Goal: Task Accomplishment & Management: Use online tool/utility

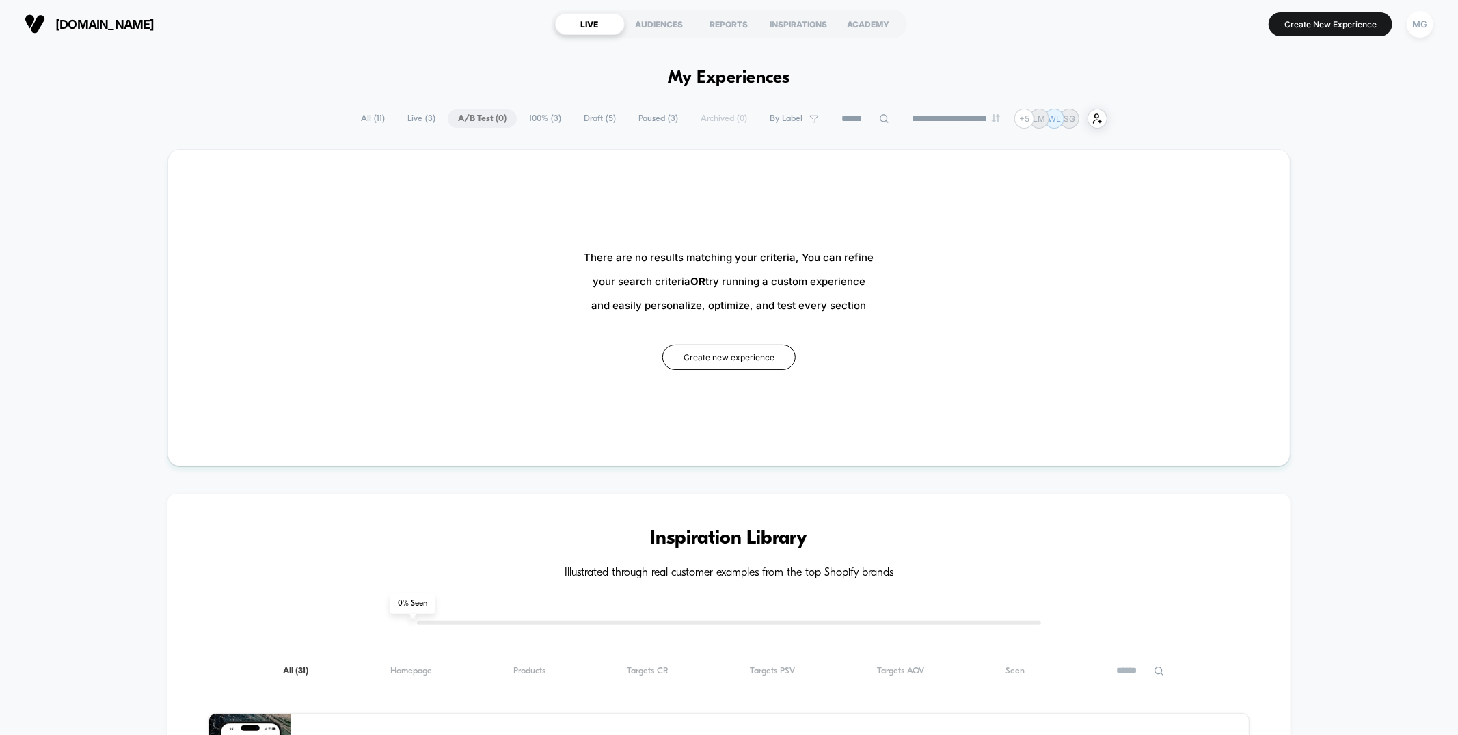
click at [597, 120] on span "Draft ( 5 )" at bounding box center [599, 118] width 53 height 18
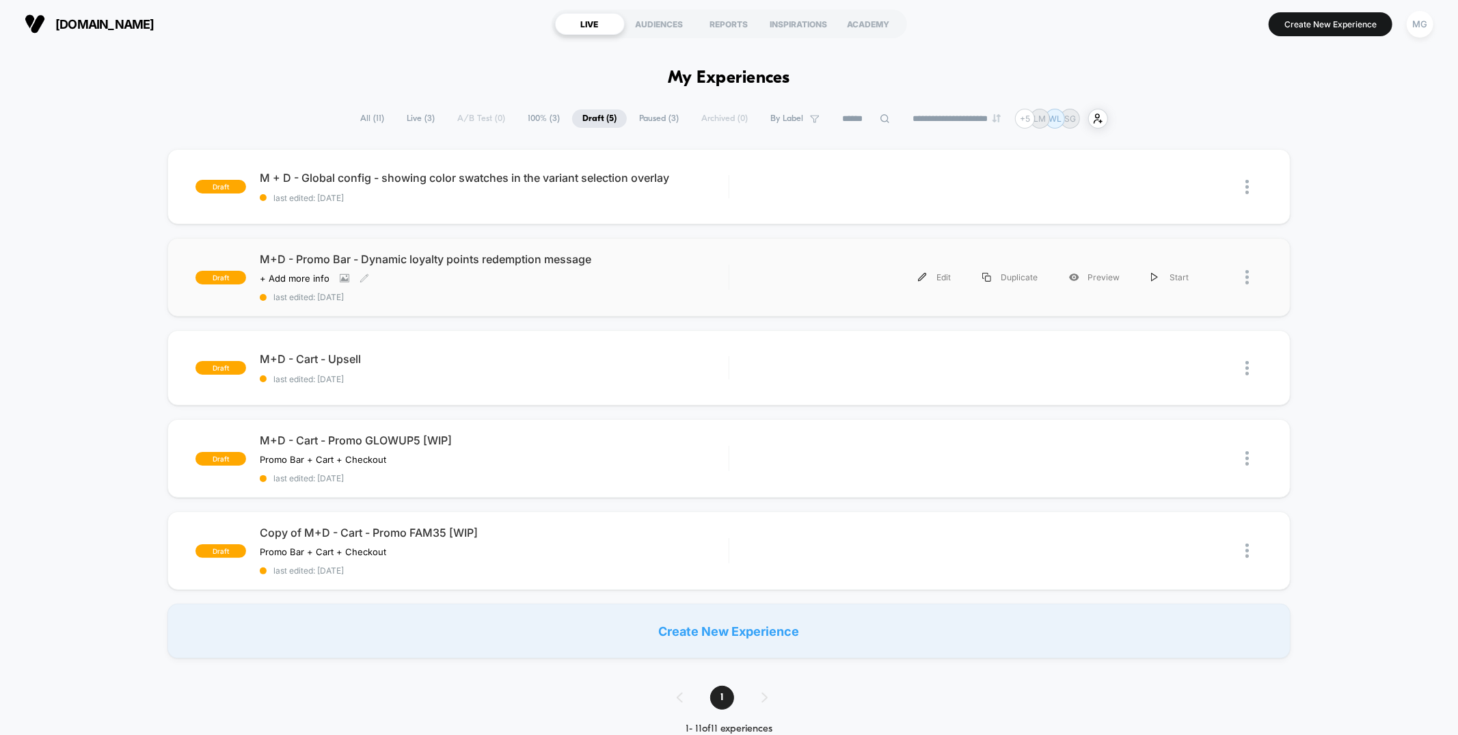
click at [681, 300] on span "last edited: [DATE]" at bounding box center [494, 297] width 468 height 10
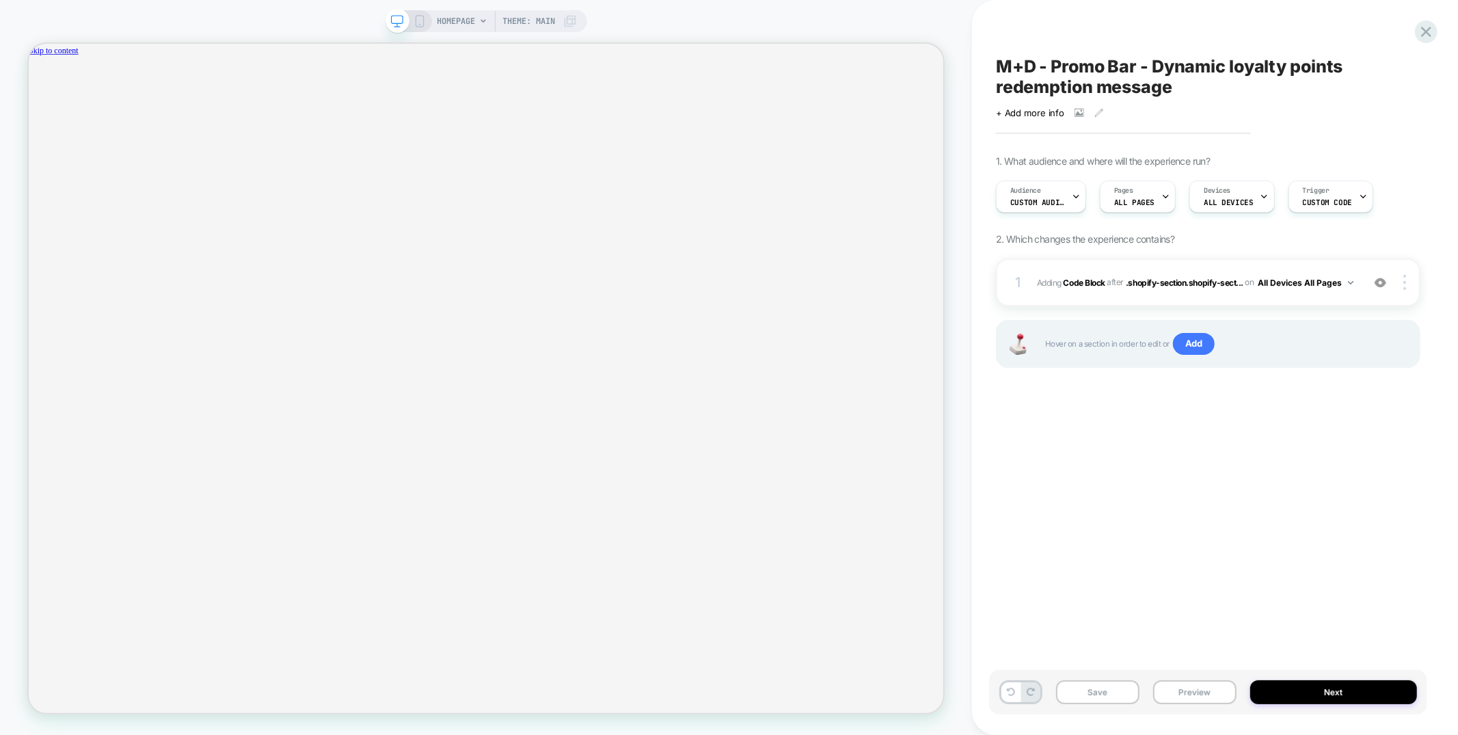
scroll to position [0, 1055]
click at [1323, 698] on button "Next" at bounding box center [1333, 692] width 167 height 24
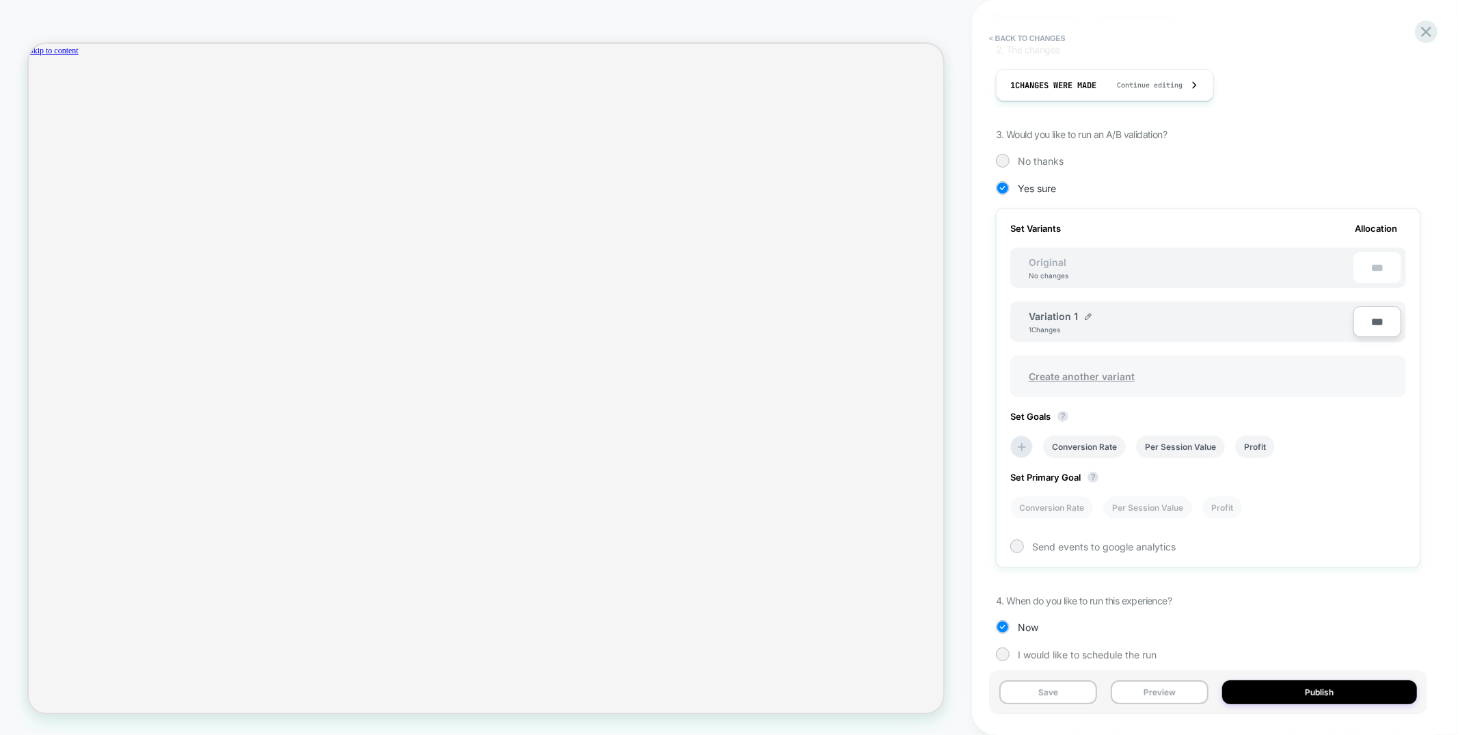
scroll to position [251, 0]
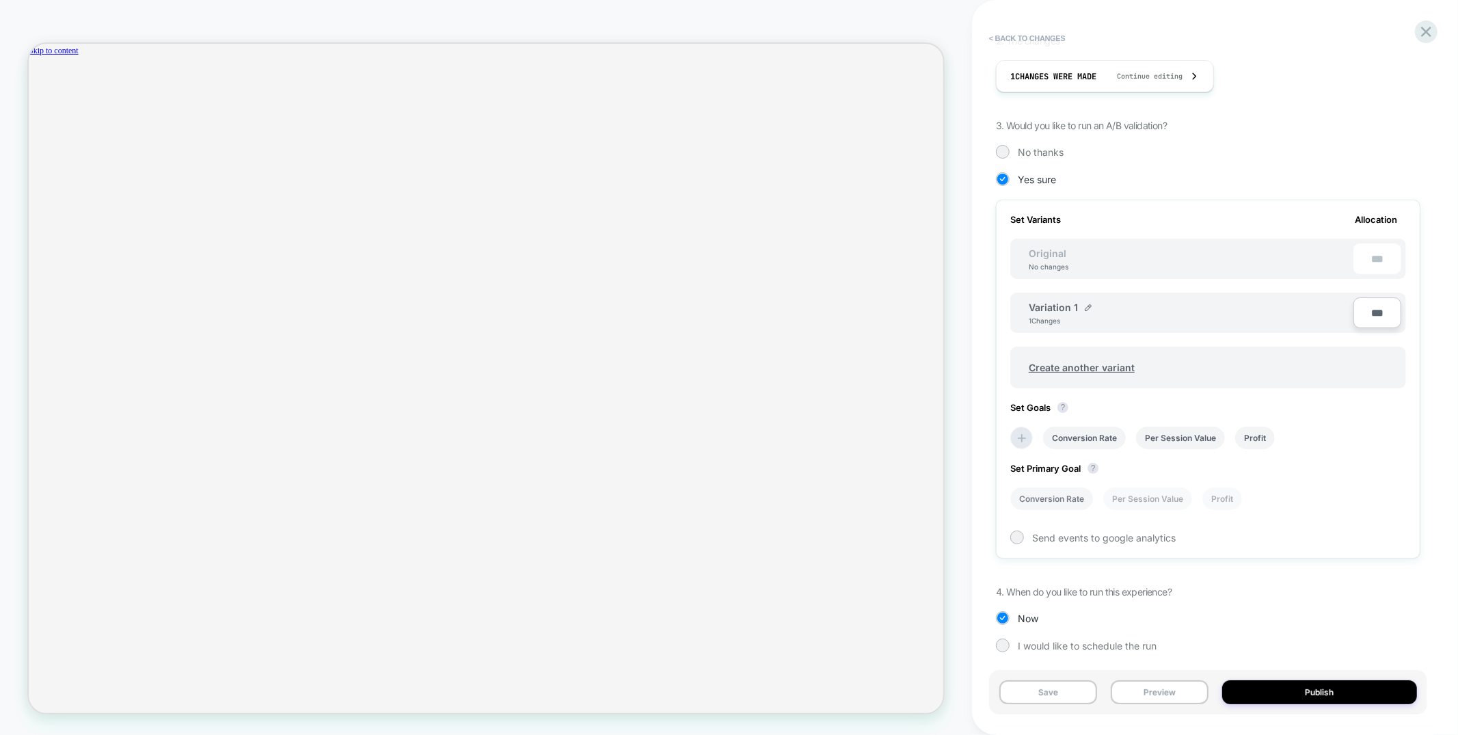
click at [1045, 496] on li "Conversion Rate" at bounding box center [1051, 498] width 83 height 23
click at [1047, 696] on button "Save" at bounding box center [1048, 692] width 98 height 24
click at [1306, 693] on button "Publish" at bounding box center [1319, 692] width 195 height 24
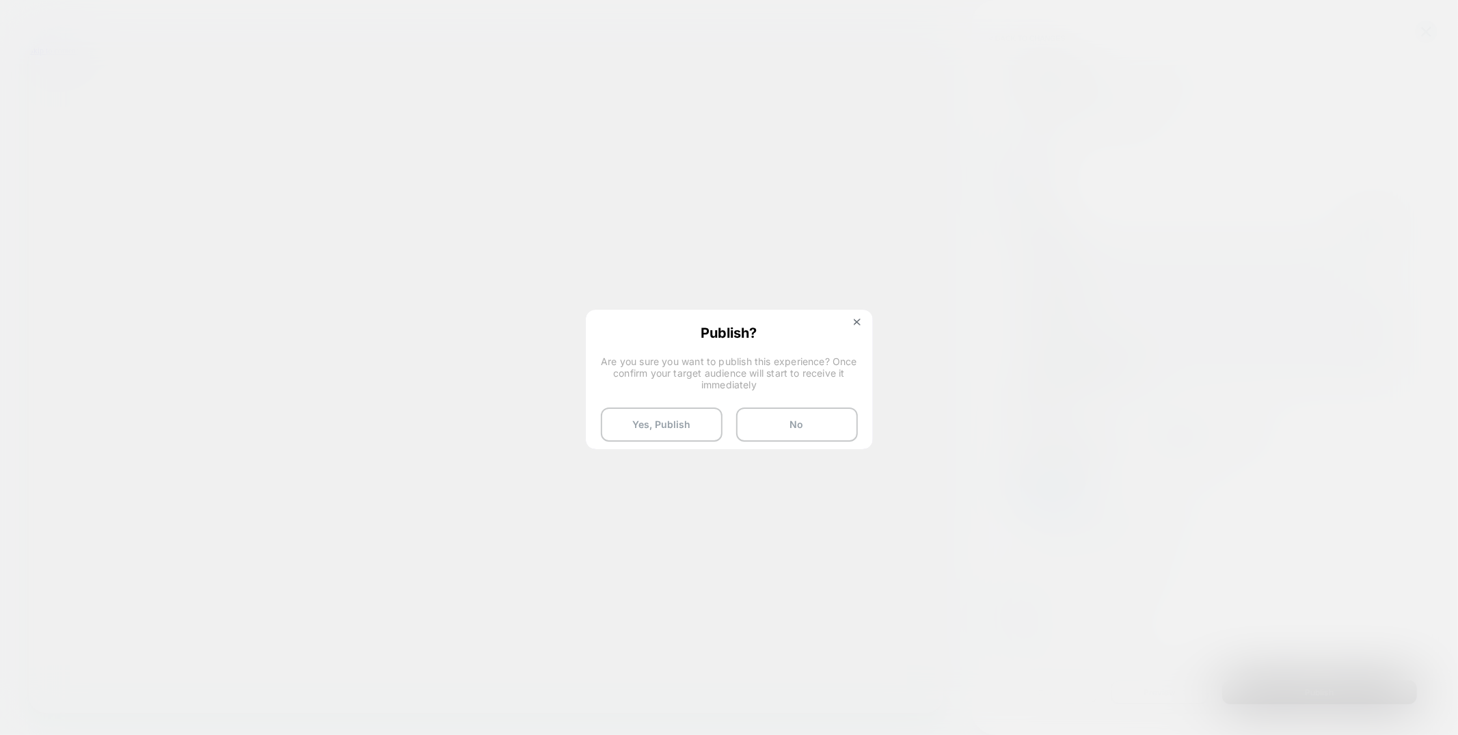
scroll to position [0, 1055]
click at [856, 326] on button at bounding box center [856, 324] width 15 height 12
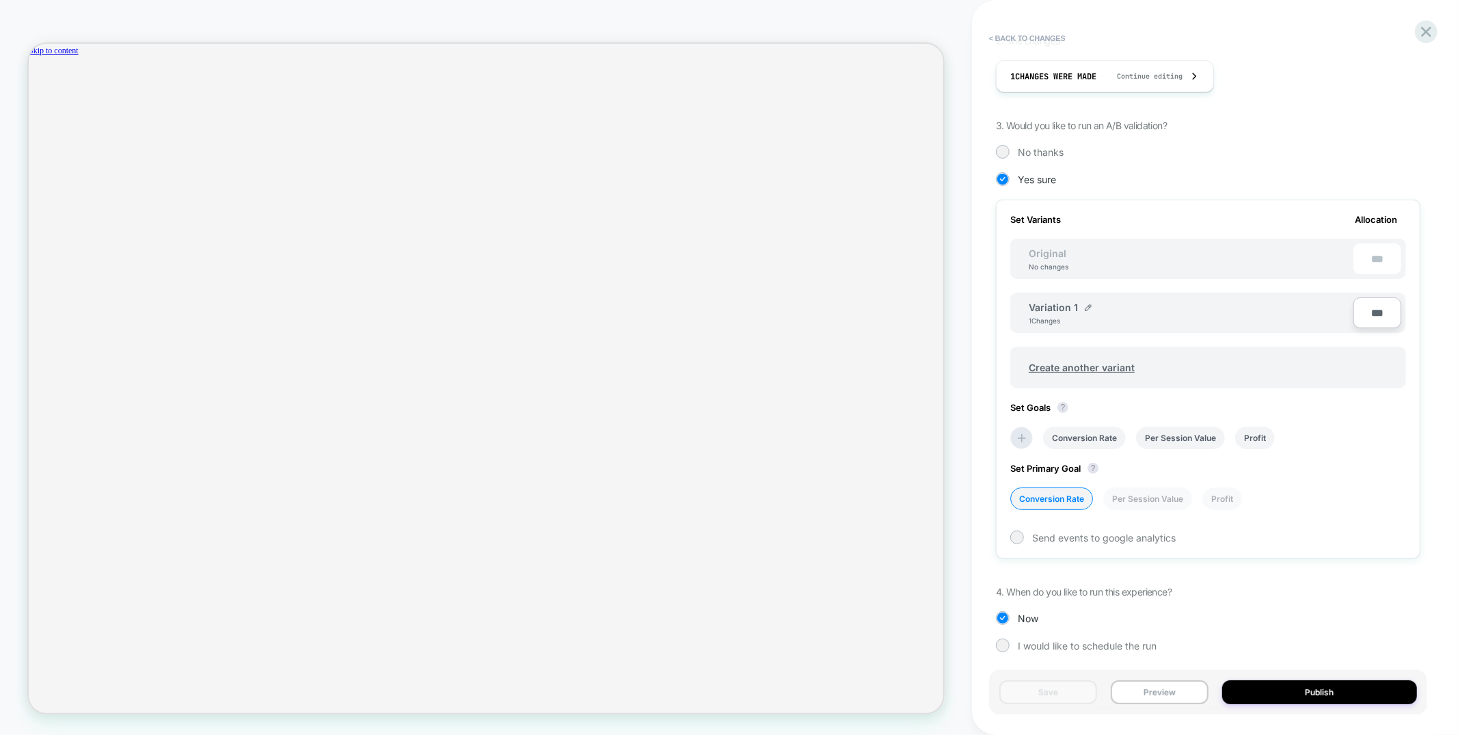
click at [1188, 697] on button "Preview" at bounding box center [1159, 692] width 98 height 24
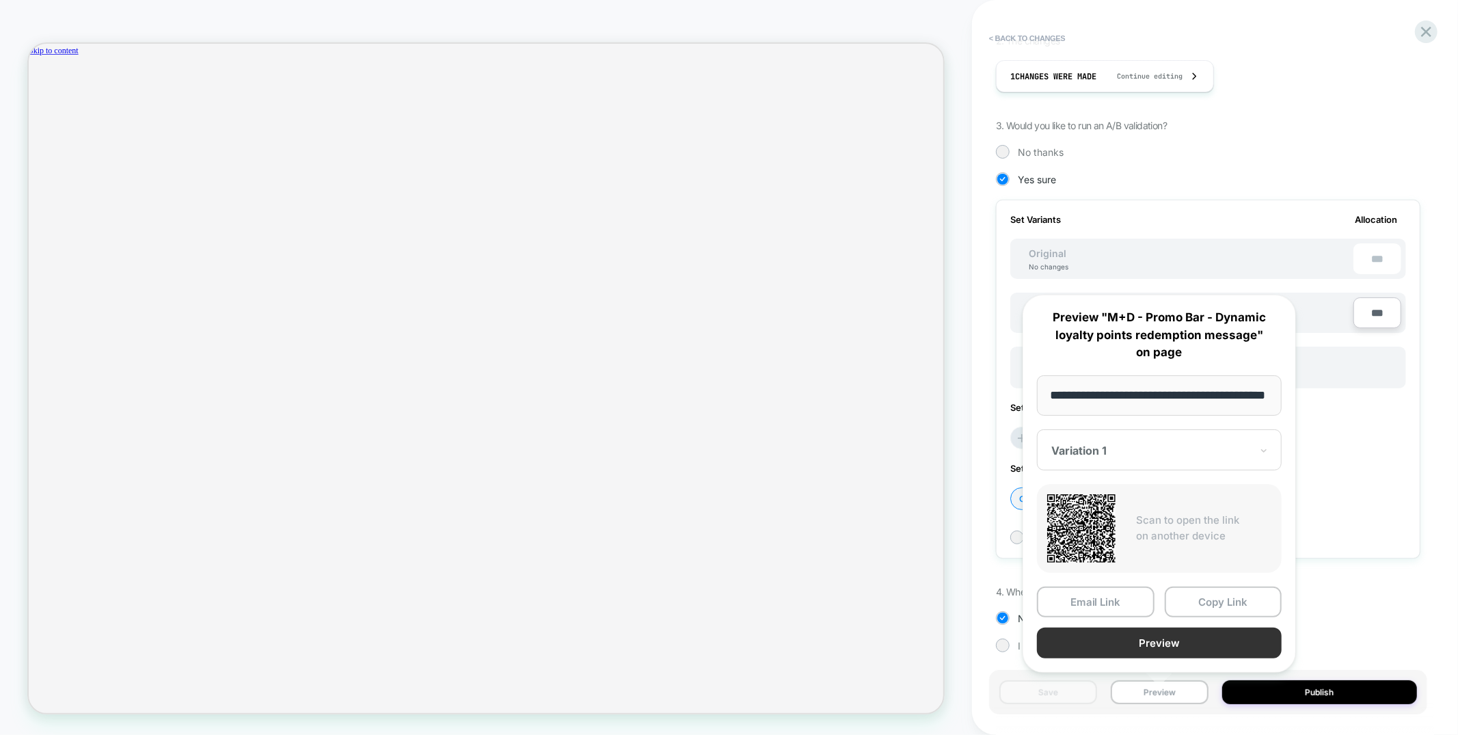
scroll to position [0, 0]
click at [1170, 643] on button "Preview" at bounding box center [1159, 642] width 245 height 31
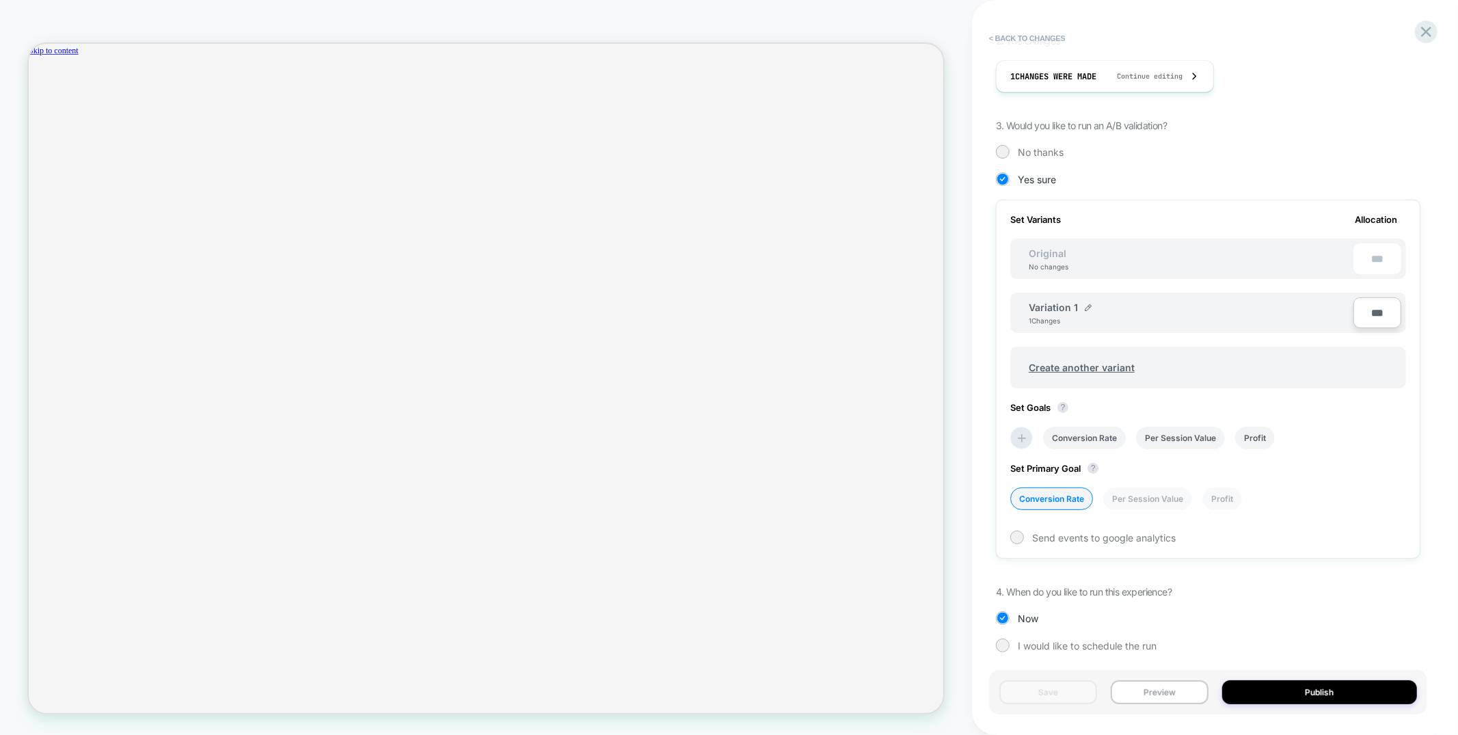
scroll to position [0, 1055]
click at [1272, 691] on button "Publish" at bounding box center [1319, 692] width 195 height 24
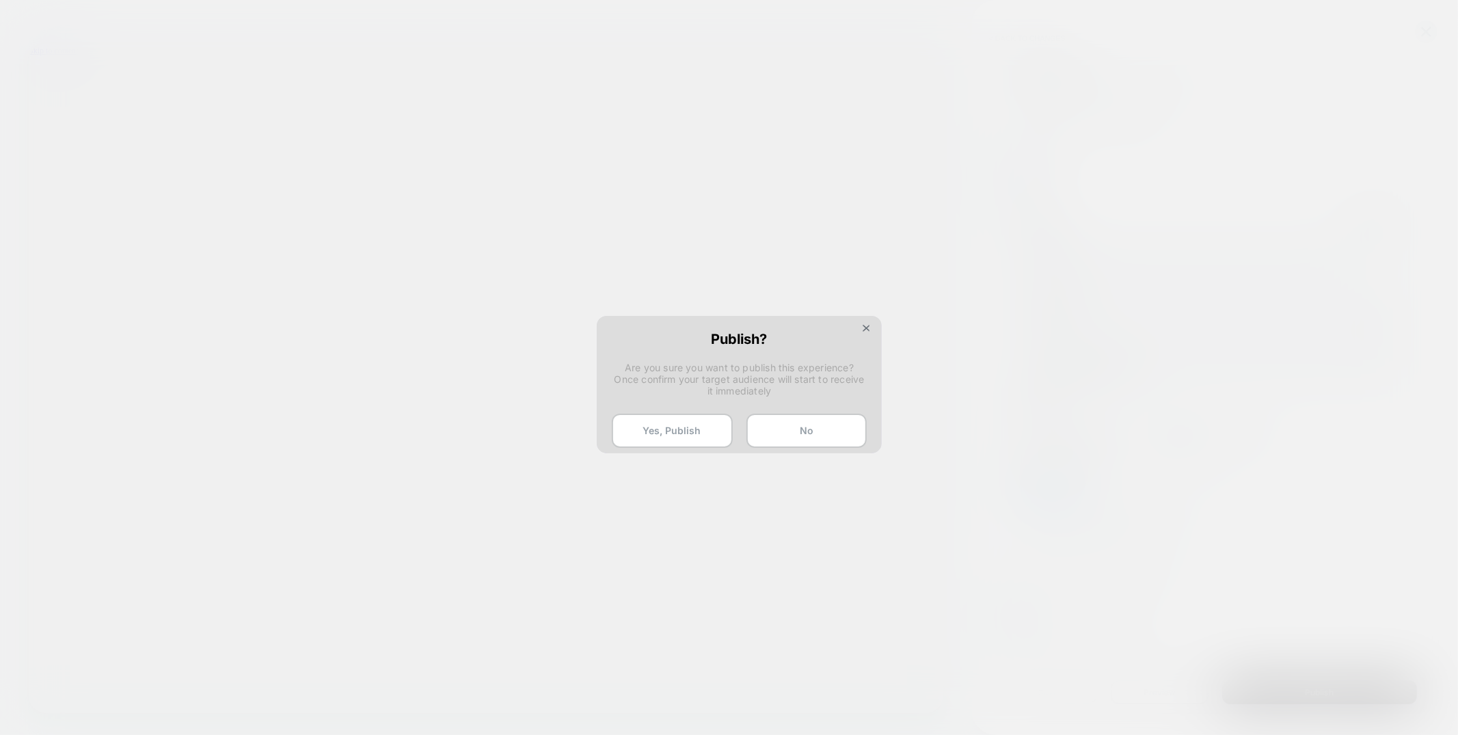
scroll to position [0, 2110]
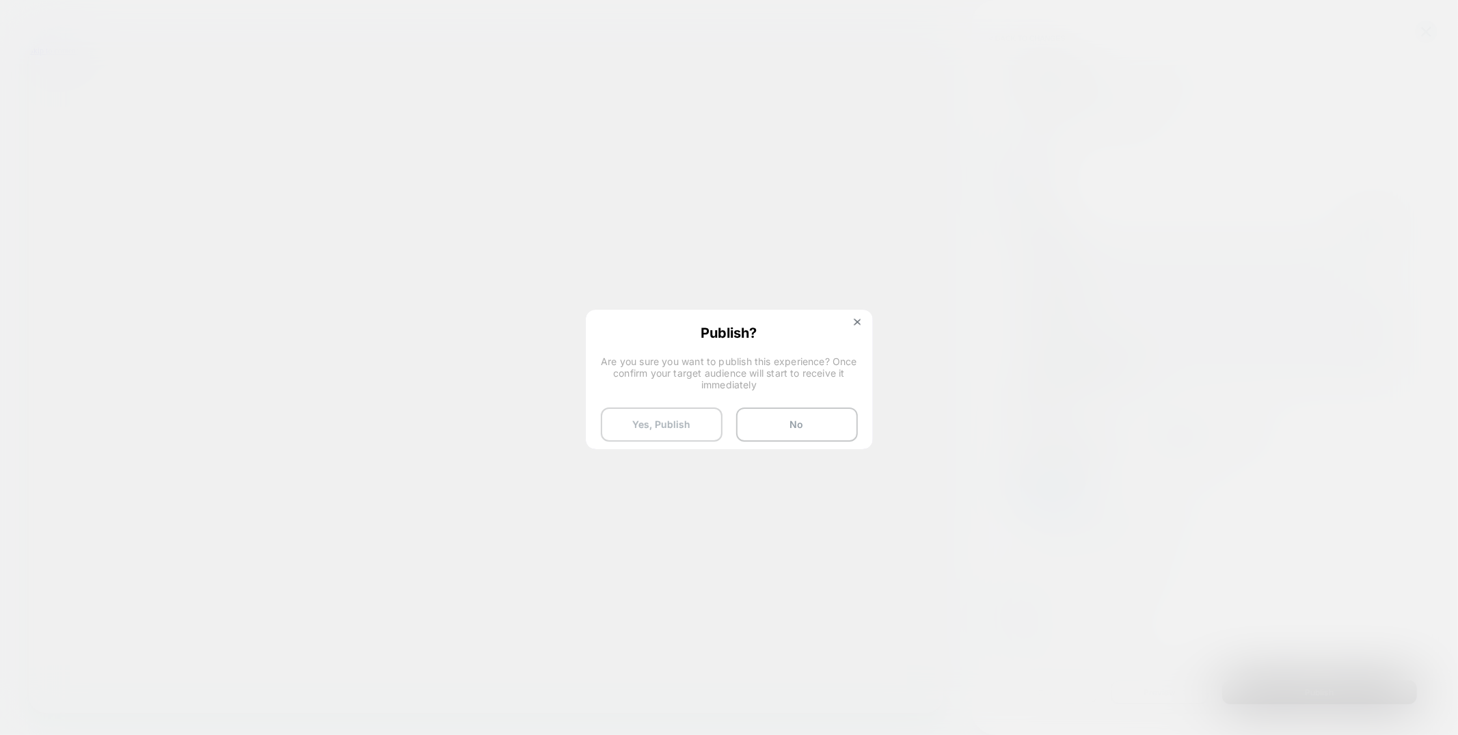
click at [639, 424] on button "Yes, Publish" at bounding box center [662, 424] width 122 height 34
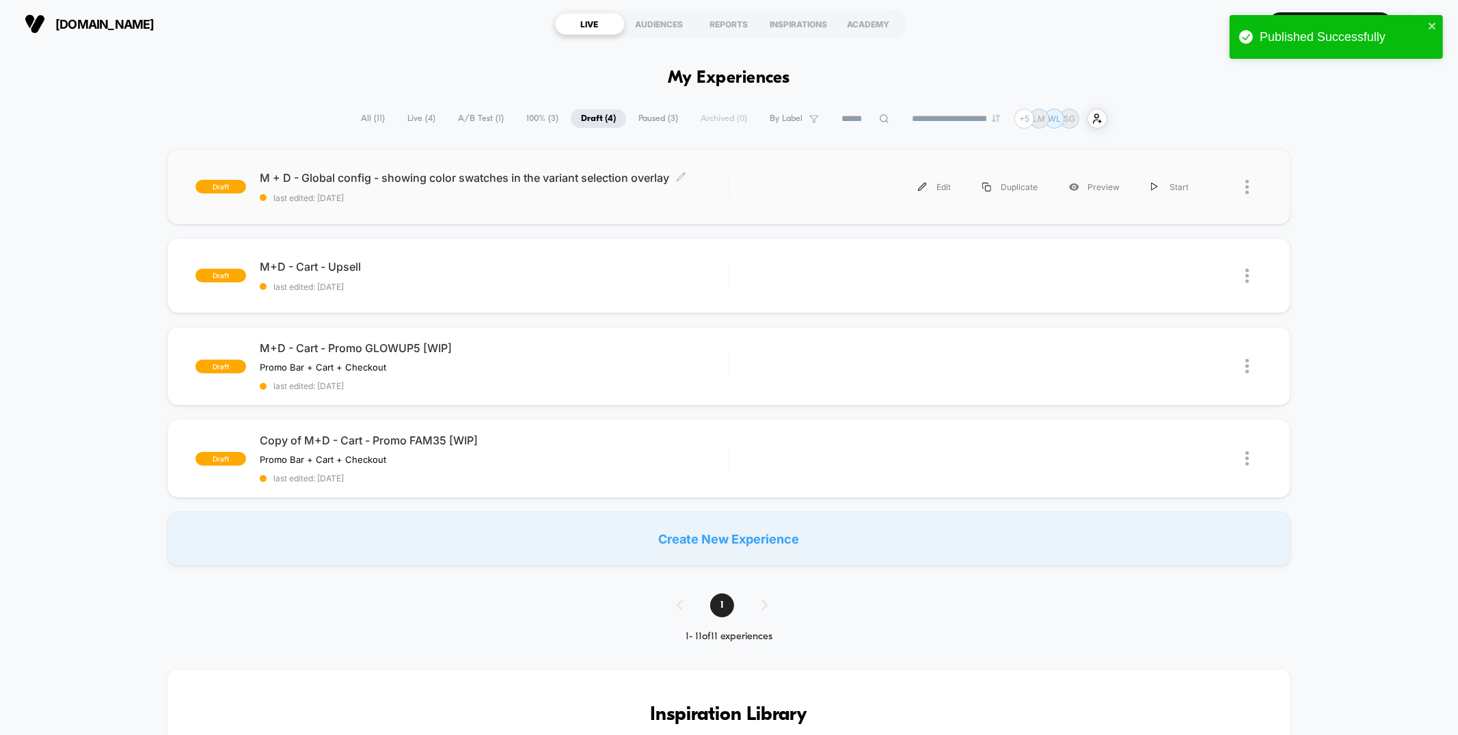
click at [644, 200] on span "last edited: [DATE]" at bounding box center [494, 198] width 468 height 10
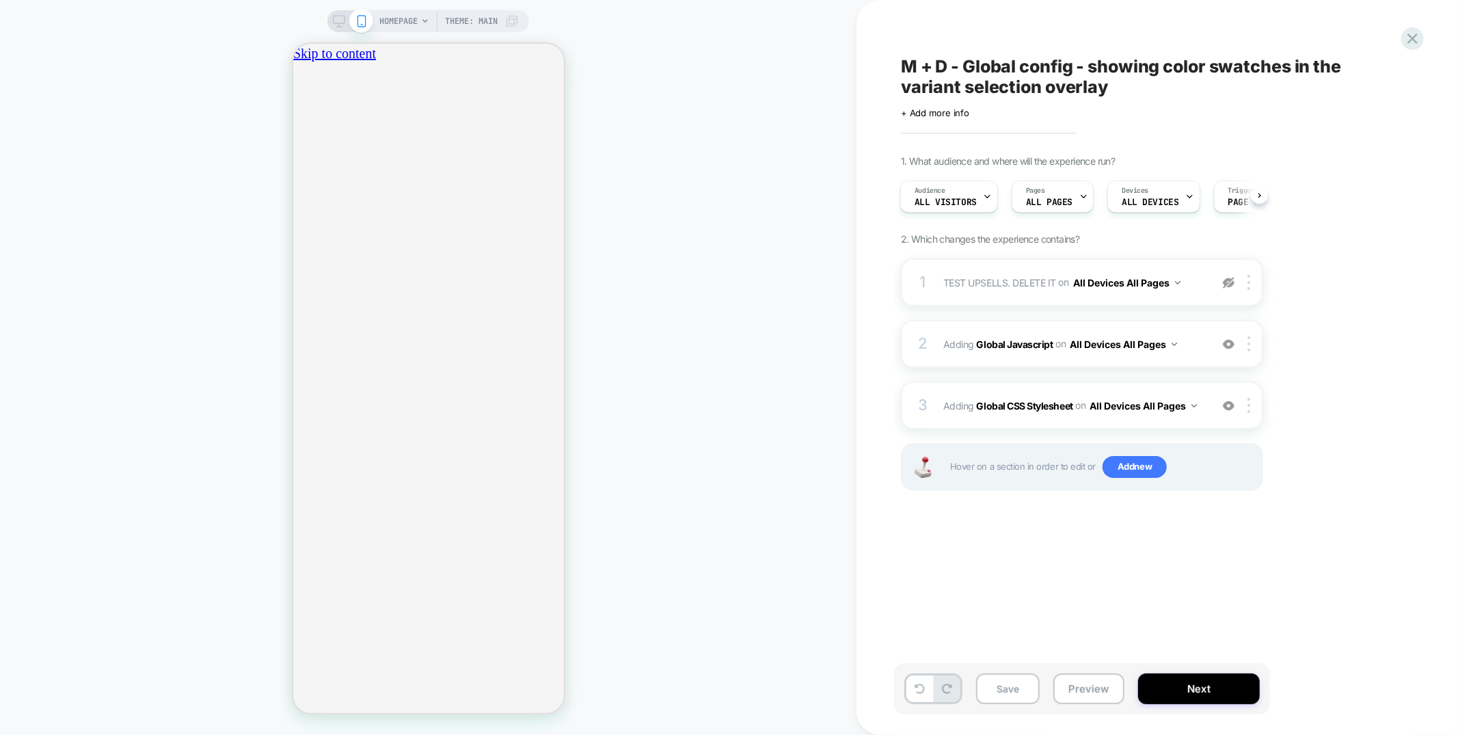
scroll to position [0, 241]
click at [1235, 282] on div at bounding box center [1228, 282] width 23 height 15
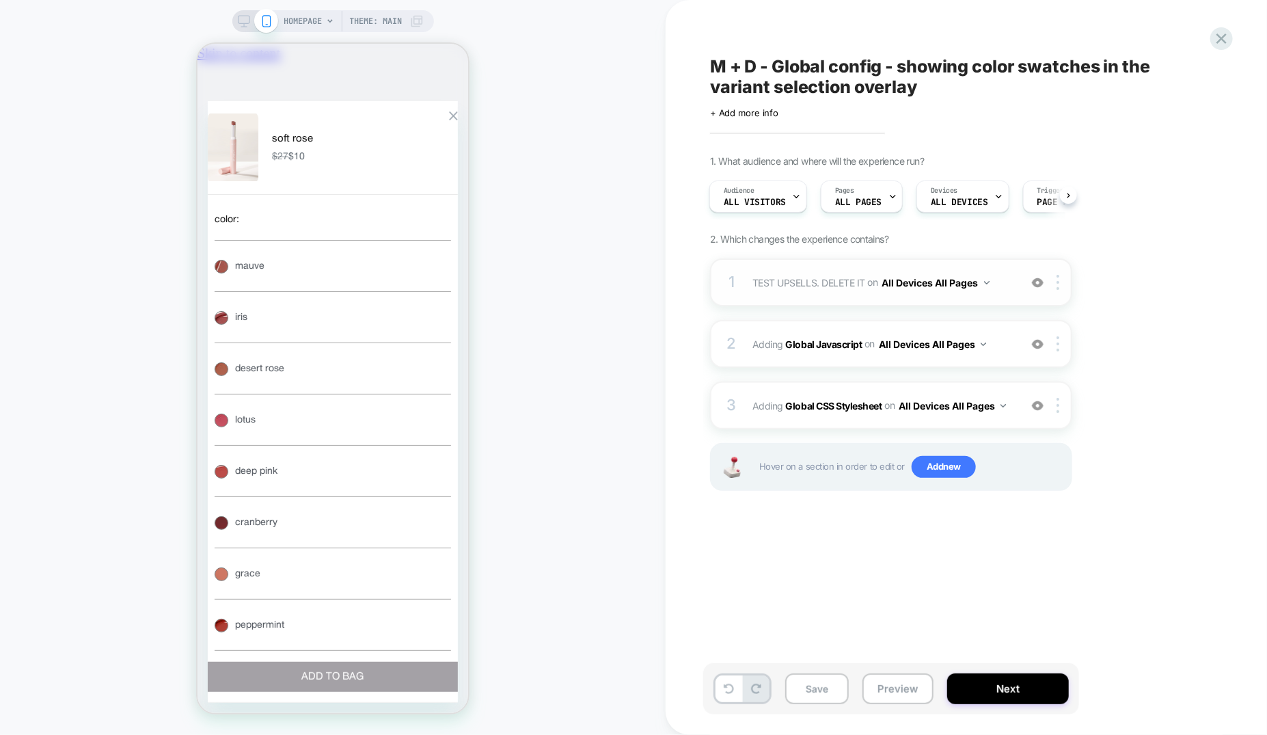
scroll to position [0, 483]
click at [854, 290] on span "TEST UPSELLS. DELETE IT Adding Boxes Slider AFTER .sub-nav on All Devices All P…" at bounding box center [882, 283] width 260 height 20
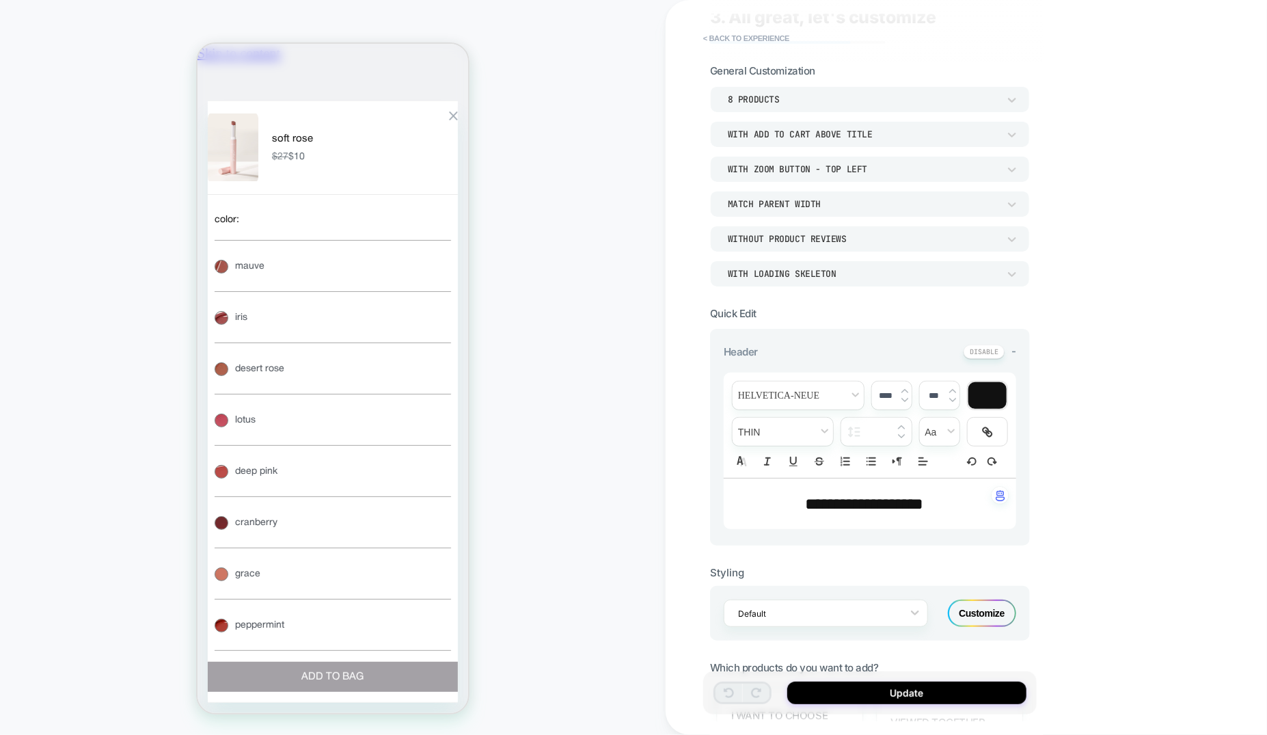
scroll to position [0, 241]
click at [990, 605] on div "Customize" at bounding box center [982, 612] width 68 height 27
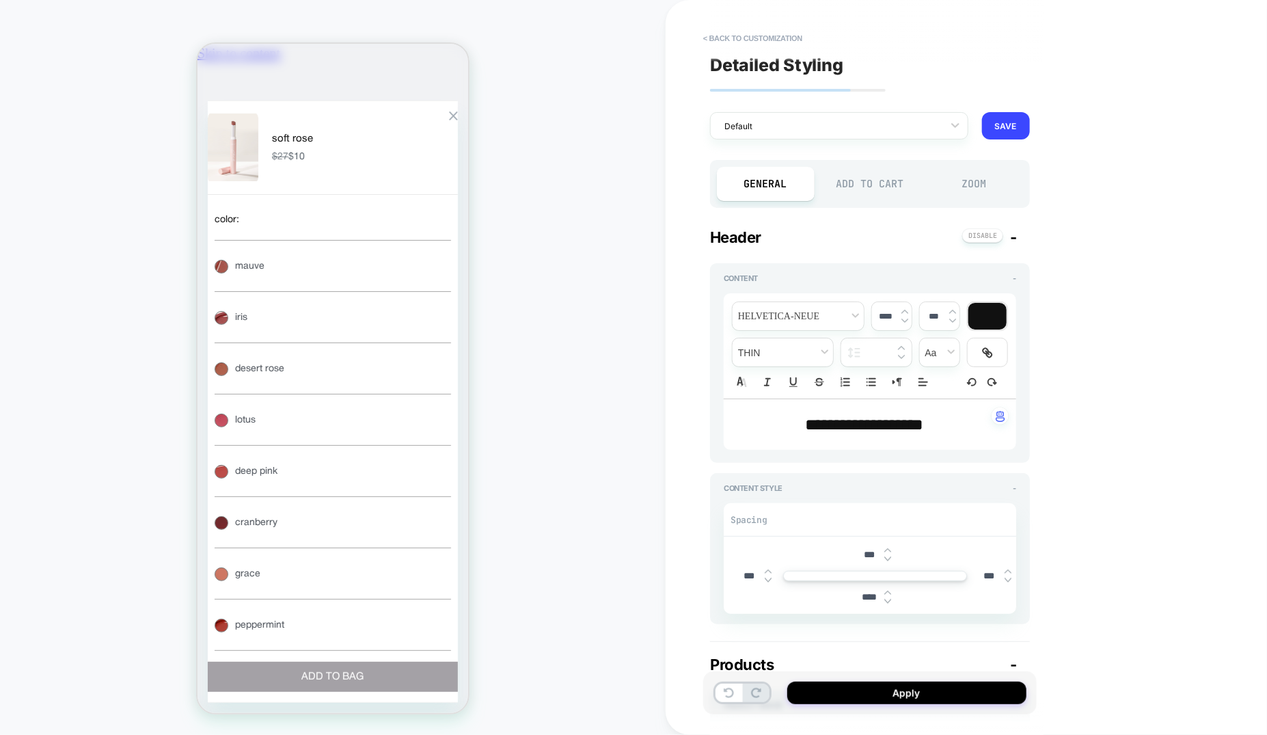
click at [858, 177] on div "Add to Cart" at bounding box center [870, 184] width 98 height 34
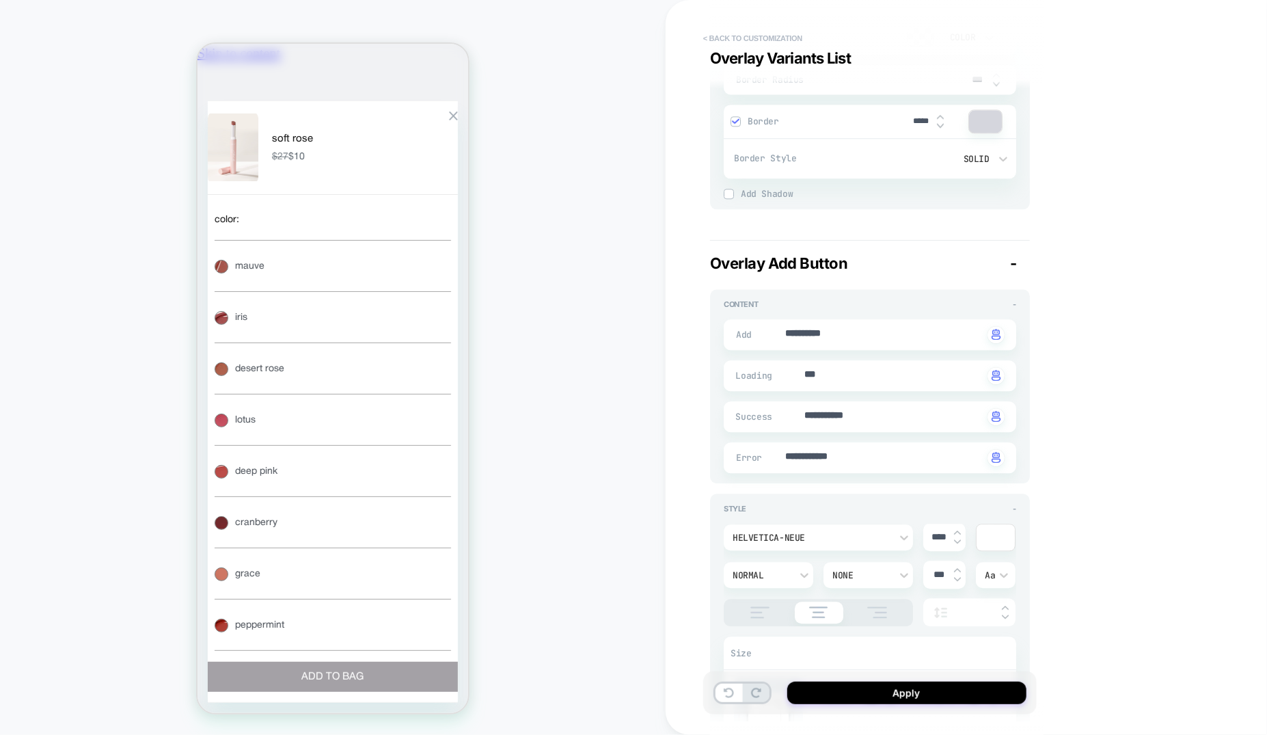
click at [742, 38] on button "< Back to customization" at bounding box center [752, 38] width 113 height 22
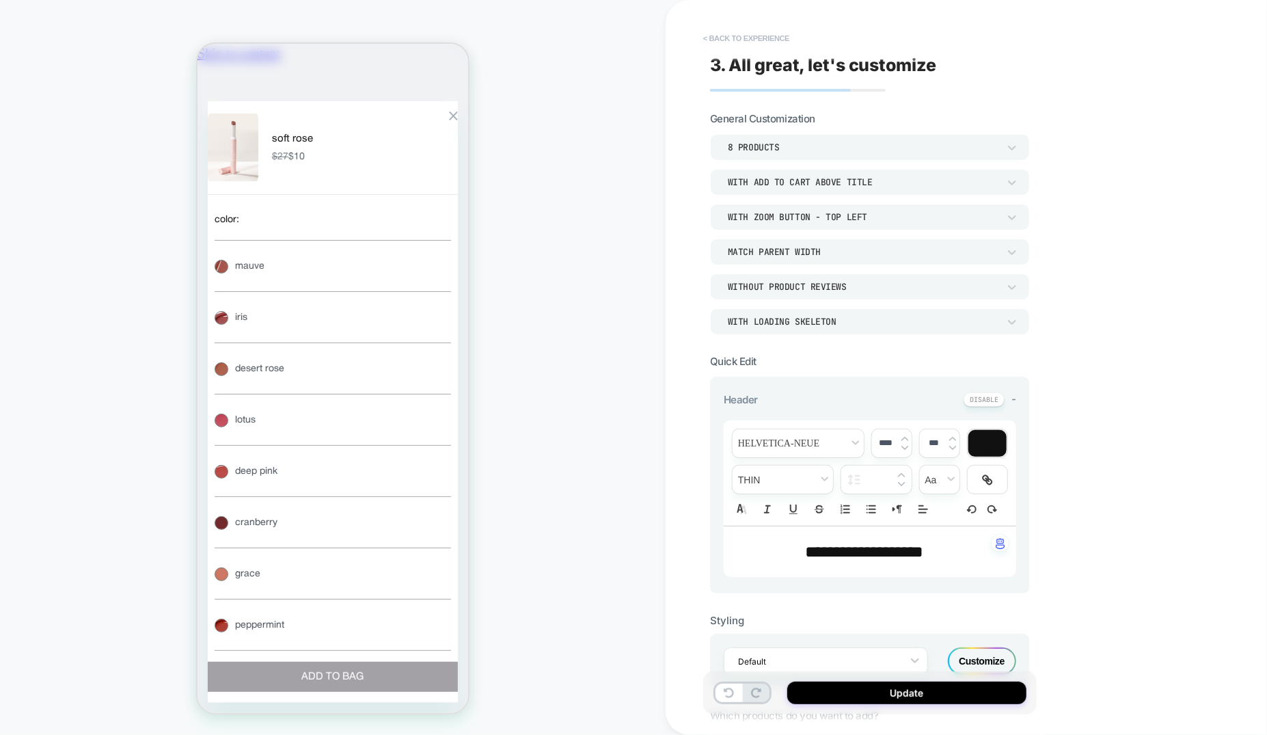
click at [763, 32] on button "< Back to experience" at bounding box center [746, 38] width 100 height 22
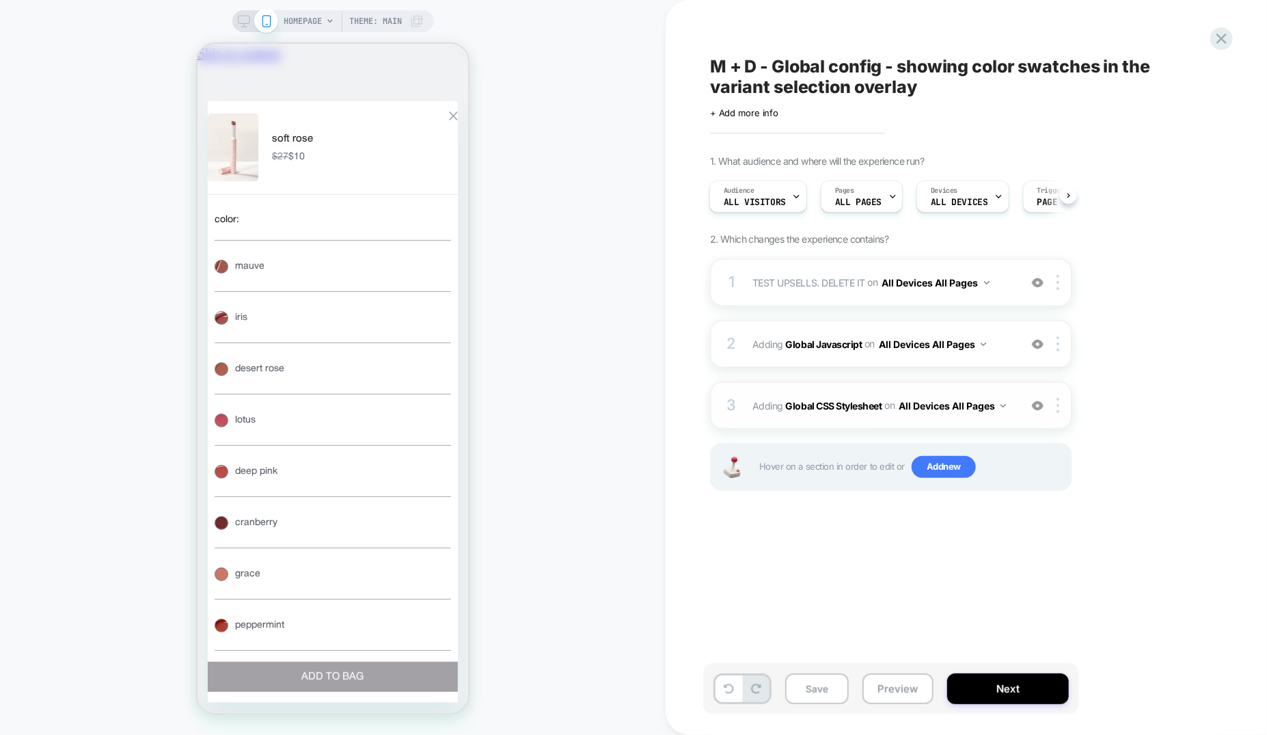
scroll to position [0, 483]
click at [916, 381] on div "3 Adding Global CSS Stylesheet on All Devices All Pages Add Before Add After Ta…" at bounding box center [891, 405] width 362 height 48
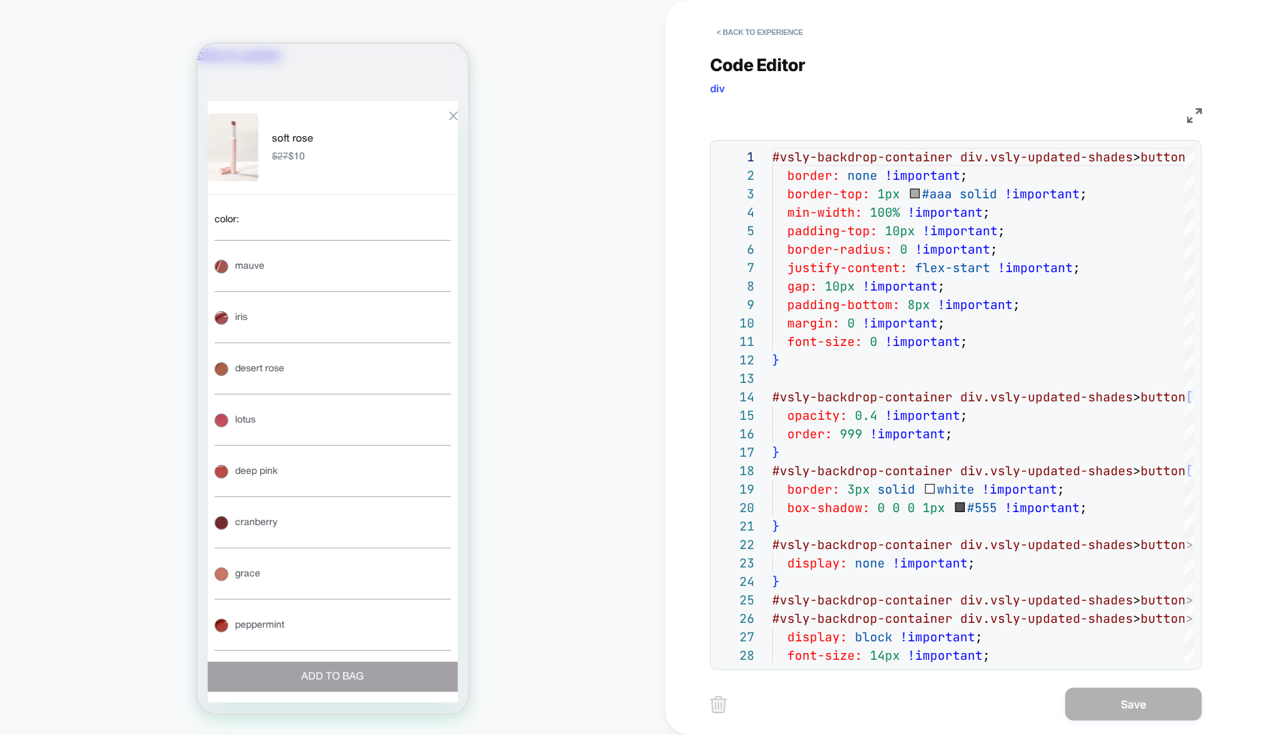
scroll to position [0, 241]
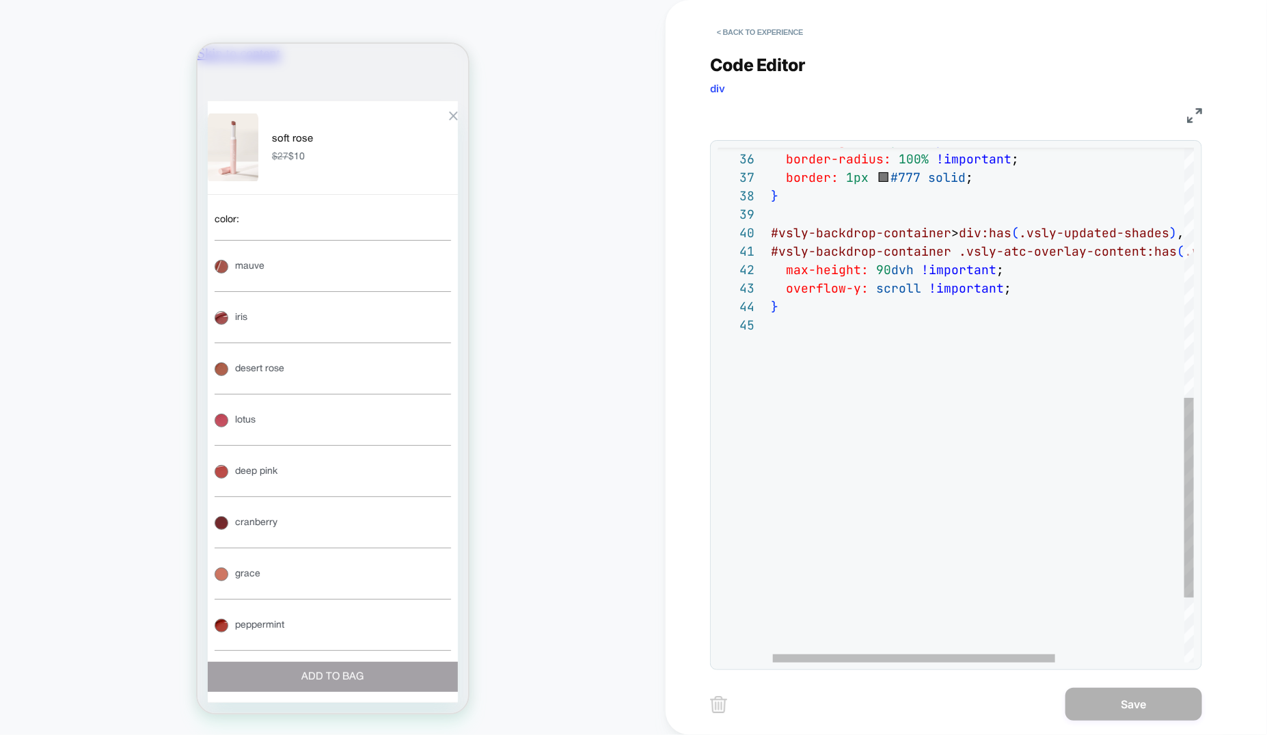
click at [877, 521] on div "min-height: 20px !important ; border-radius: 100% !important ; border: 1px #777…" at bounding box center [1078, 167] width 614 height 1326
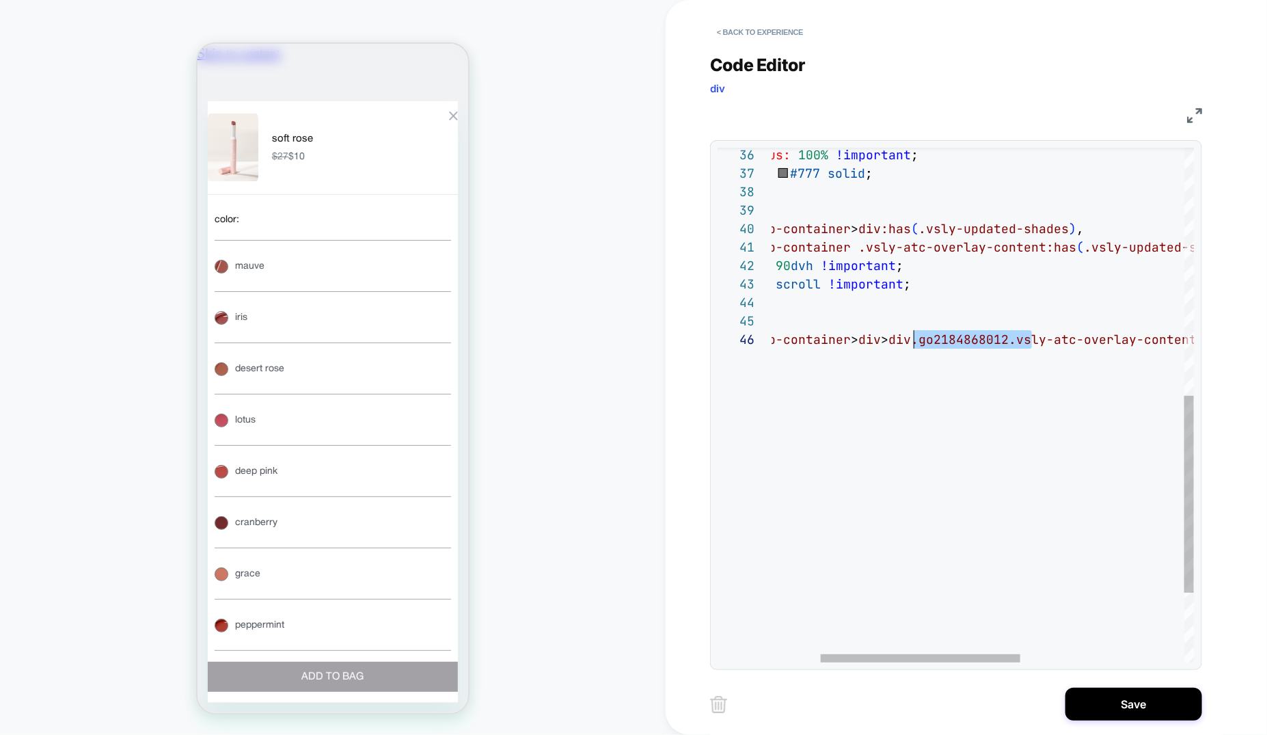
scroll to position [0, 483]
drag, startPoint x: 1031, startPoint y: 340, endPoint x: 914, endPoint y: 336, distance: 117.6
click at [914, 336] on div "border-radius: 100% !important ; border: 1px #777 solid ; } #vsly-backdrop-cont…" at bounding box center [1104, 169] width 868 height 1345
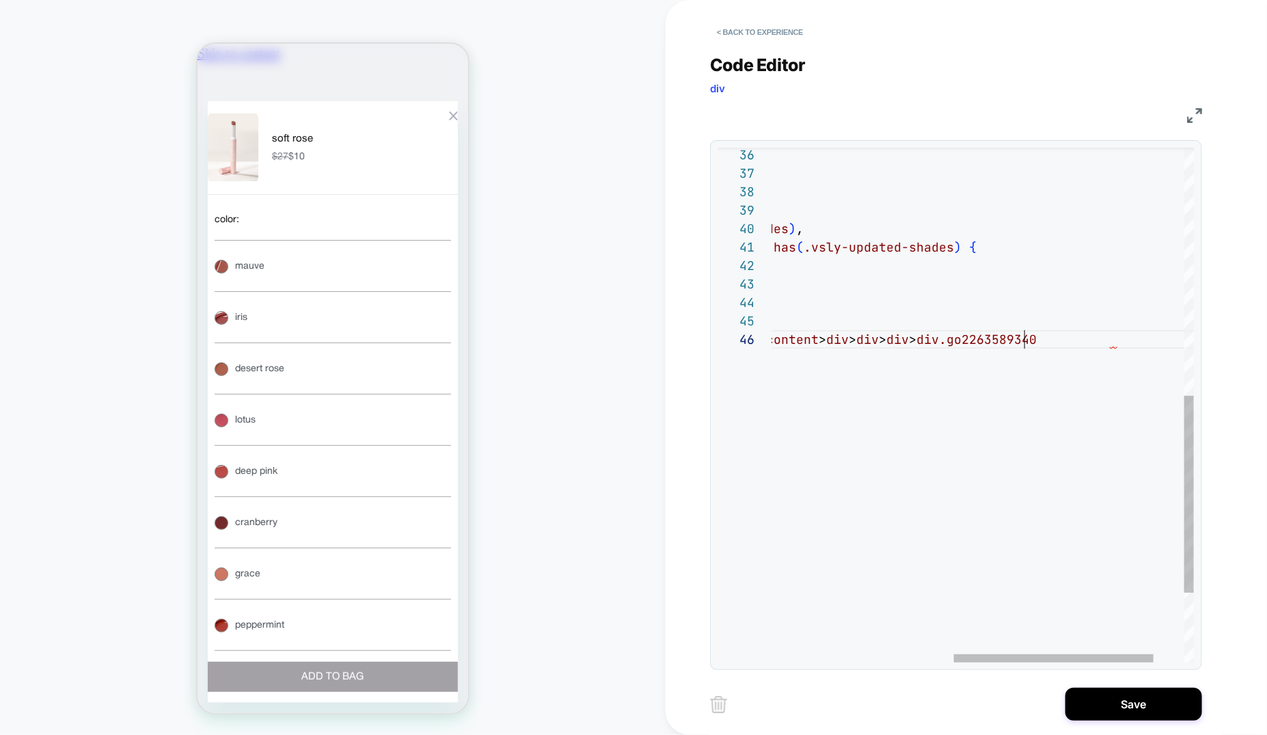
click at [1026, 337] on div "border-radius: 100% !important ; border: 1px #777 solid ; } #vsly-backdrop-cont…" at bounding box center [824, 172] width 868 height 1345
click at [1021, 339] on div "border-radius: 100% !important ; border: 1px #777 solid ; } #vsly-backdrop-cont…" at bounding box center [824, 172] width 868 height 1345
drag, startPoint x: 1019, startPoint y: 340, endPoint x: 1169, endPoint y: 345, distance: 149.8
click at [1169, 345] on div "border-radius: 100% !important ; border: 1px #777 solid ; } #vsly-backdrop-cont…" at bounding box center [824, 172] width 868 height 1345
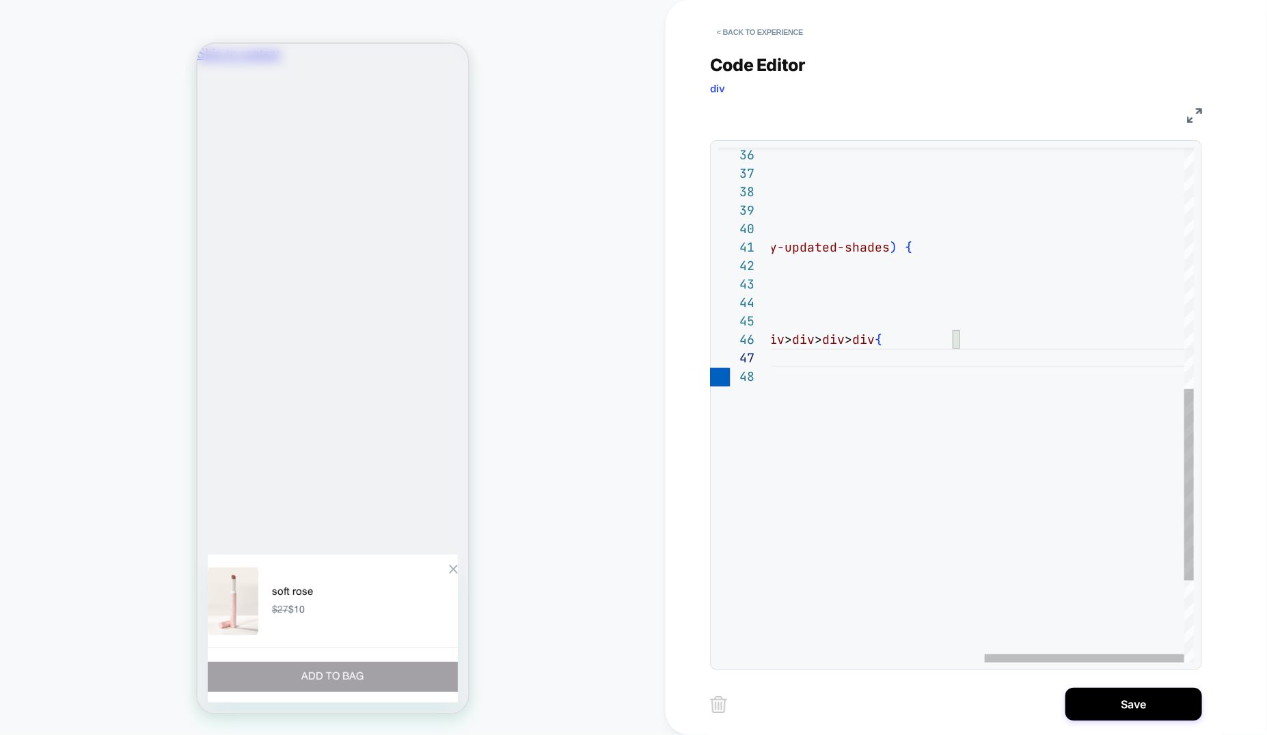
click at [954, 336] on div "border-radius: 100% !important ; border: 1px #777 solid ; } #vsly-backdrop-cont…" at bounding box center [760, 191] width 868 height 1382
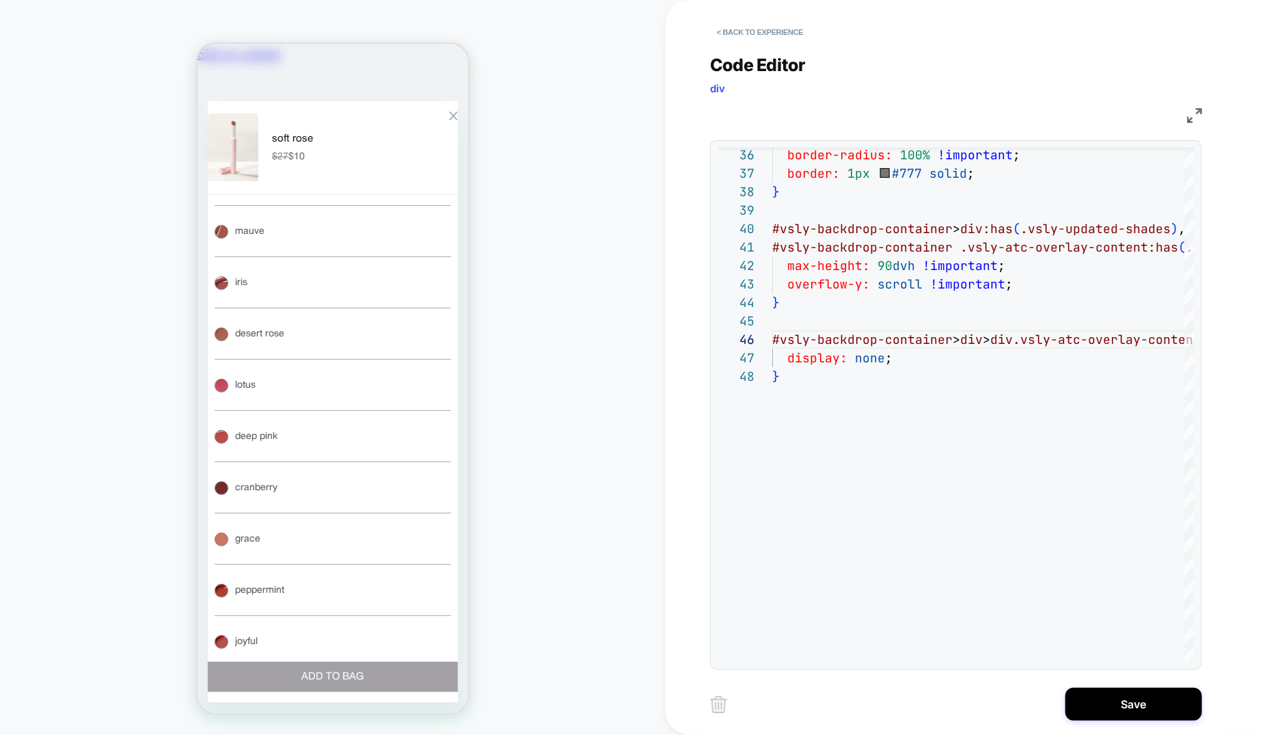
scroll to position [0, 241]
click at [820, 420] on div "border-radius: 100% !important ; border: 1px #777 solid ; } #vsly-backdrop-cont…" at bounding box center [1206, 191] width 868 height 1382
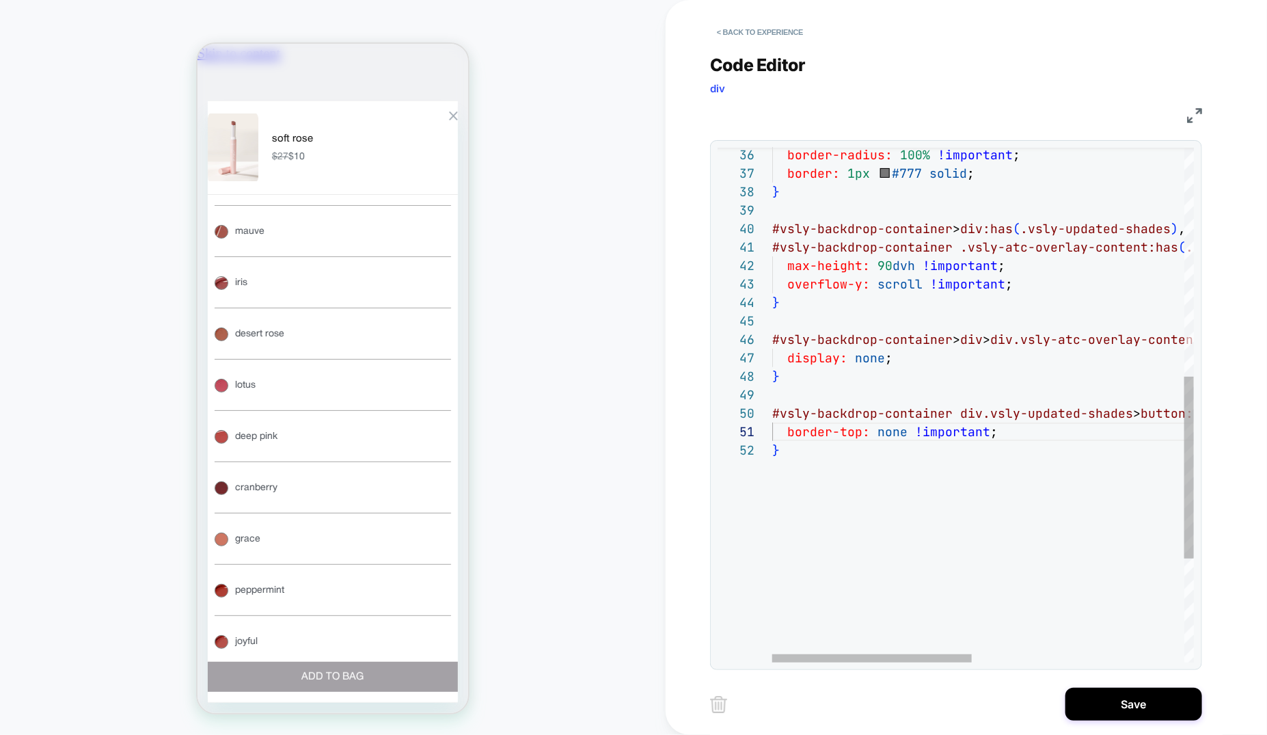
click at [886, 435] on div "border-radius: 100% !important ; border: 1px #777 solid ; } #vsly-backdrop-cont…" at bounding box center [1206, 228] width 868 height 1456
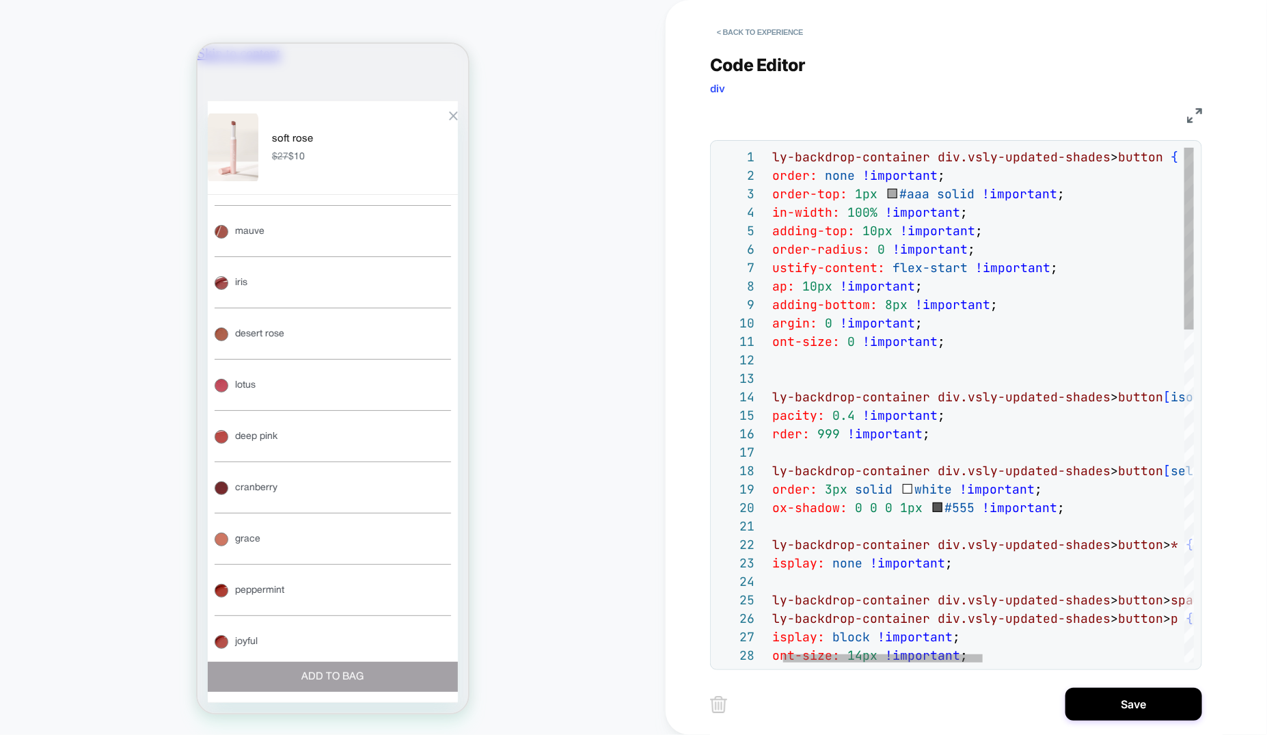
scroll to position [0, 483]
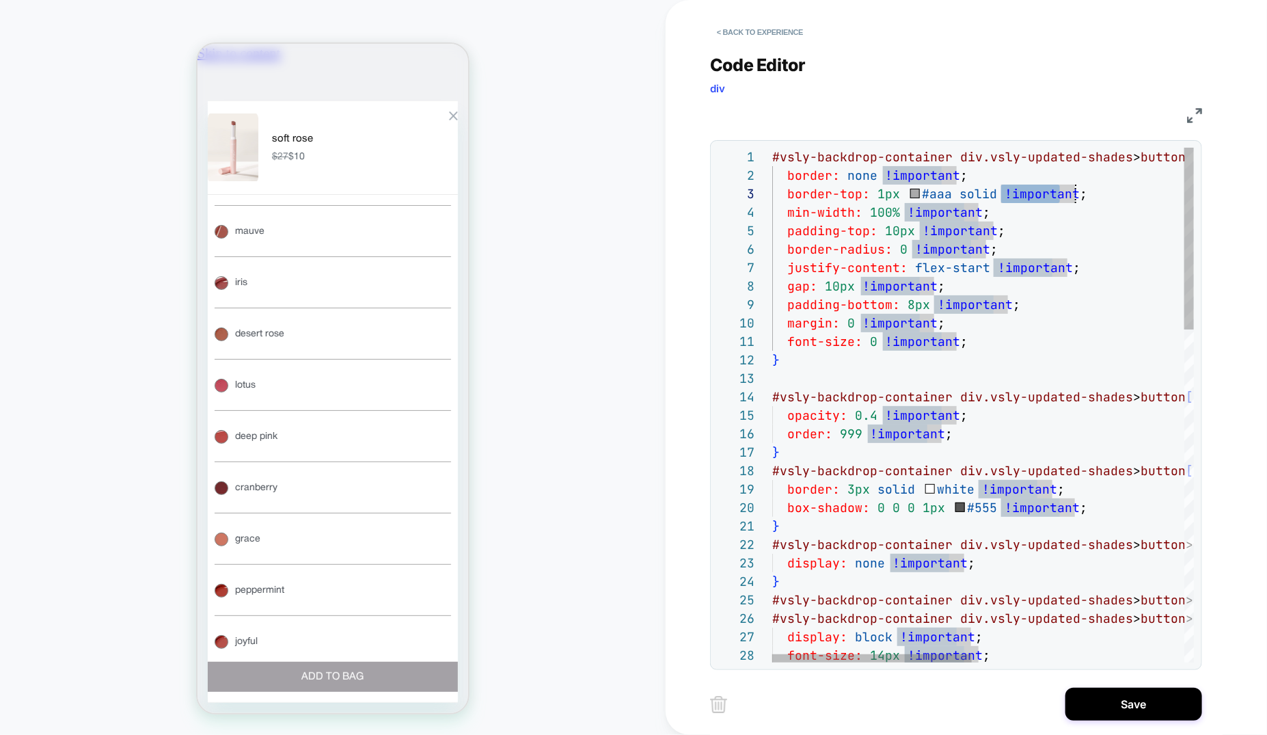
drag, startPoint x: 1003, startPoint y: 194, endPoint x: 1074, endPoint y: 195, distance: 71.1
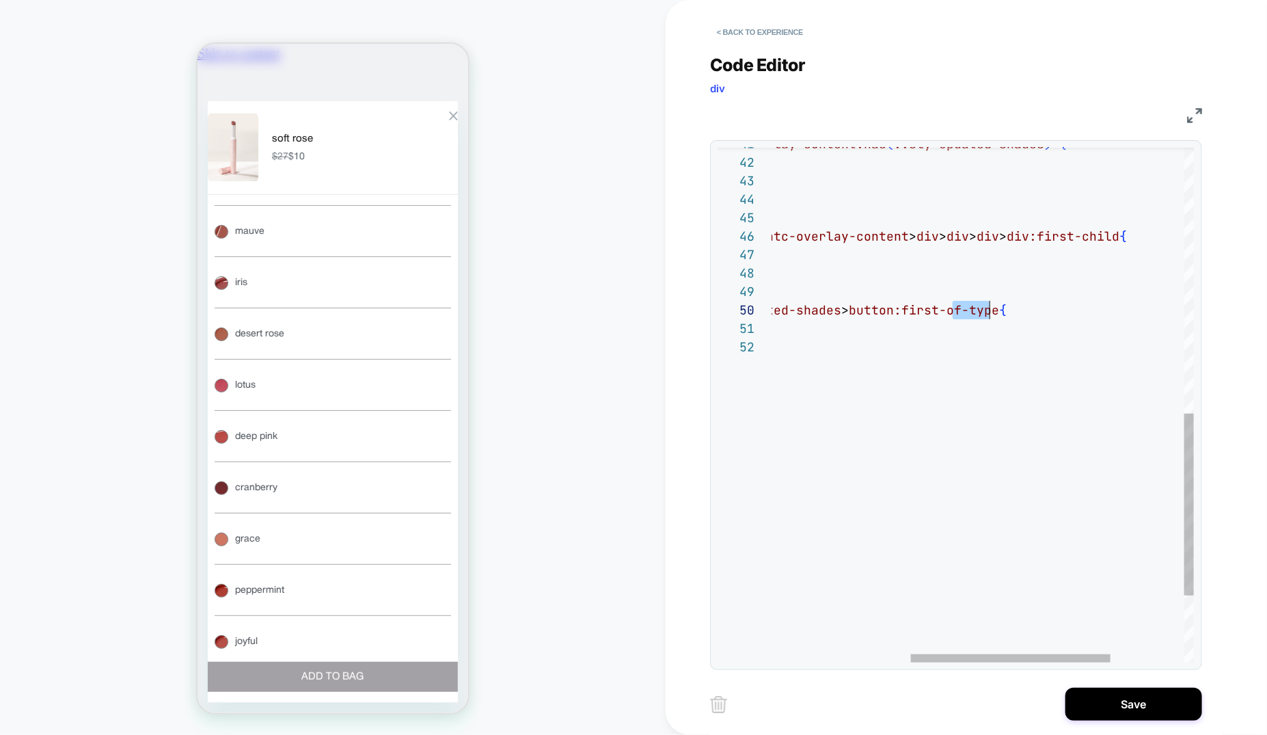
scroll to position [166, 523]
drag, startPoint x: 953, startPoint y: 309, endPoint x: 1005, endPoint y: 310, distance: 51.9
click at [1005, 310] on div "#vsly-backdrop-container .vsly-atc-overlay-content:has ( .vsly-updated-shades )…" at bounding box center [914, 125] width 868 height 1456
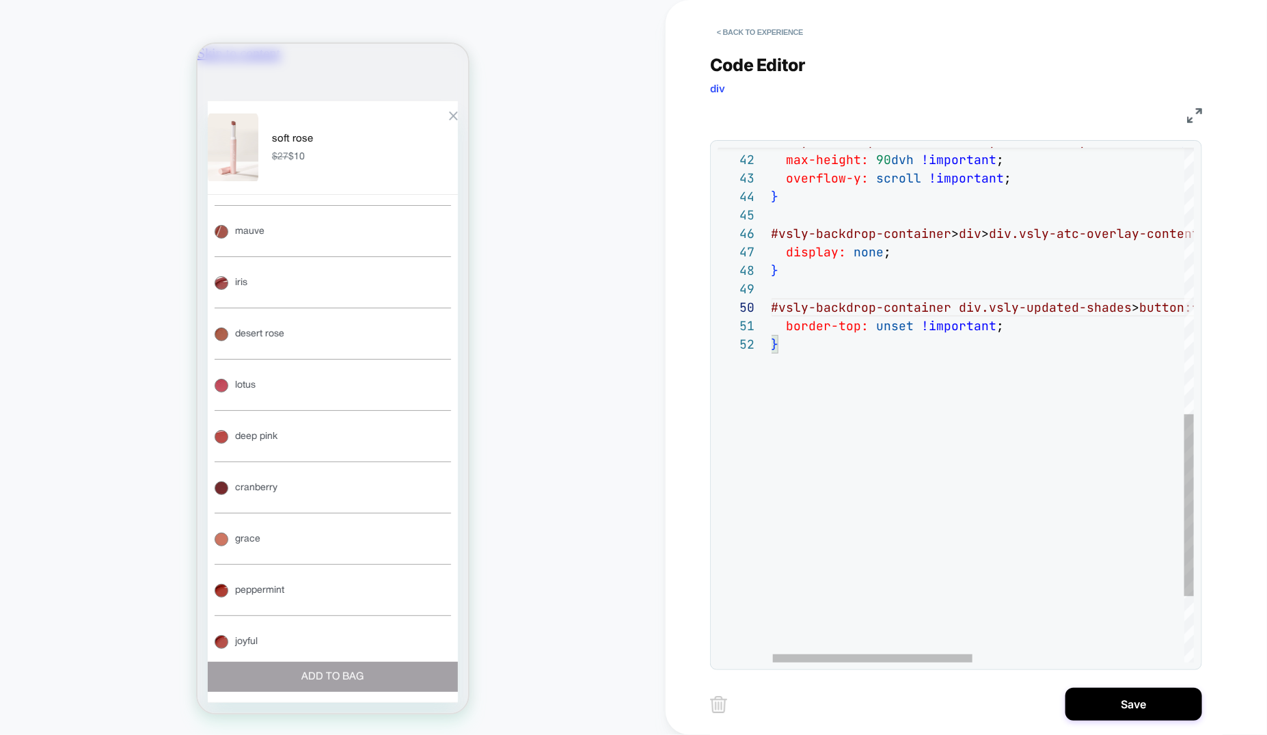
scroll to position [0, 483]
click at [949, 310] on div "#vsly-backdrop-container .vsly-atc-overlay-content:has ( .vsly-updated-shades )…" at bounding box center [1205, 122] width 868 height 1456
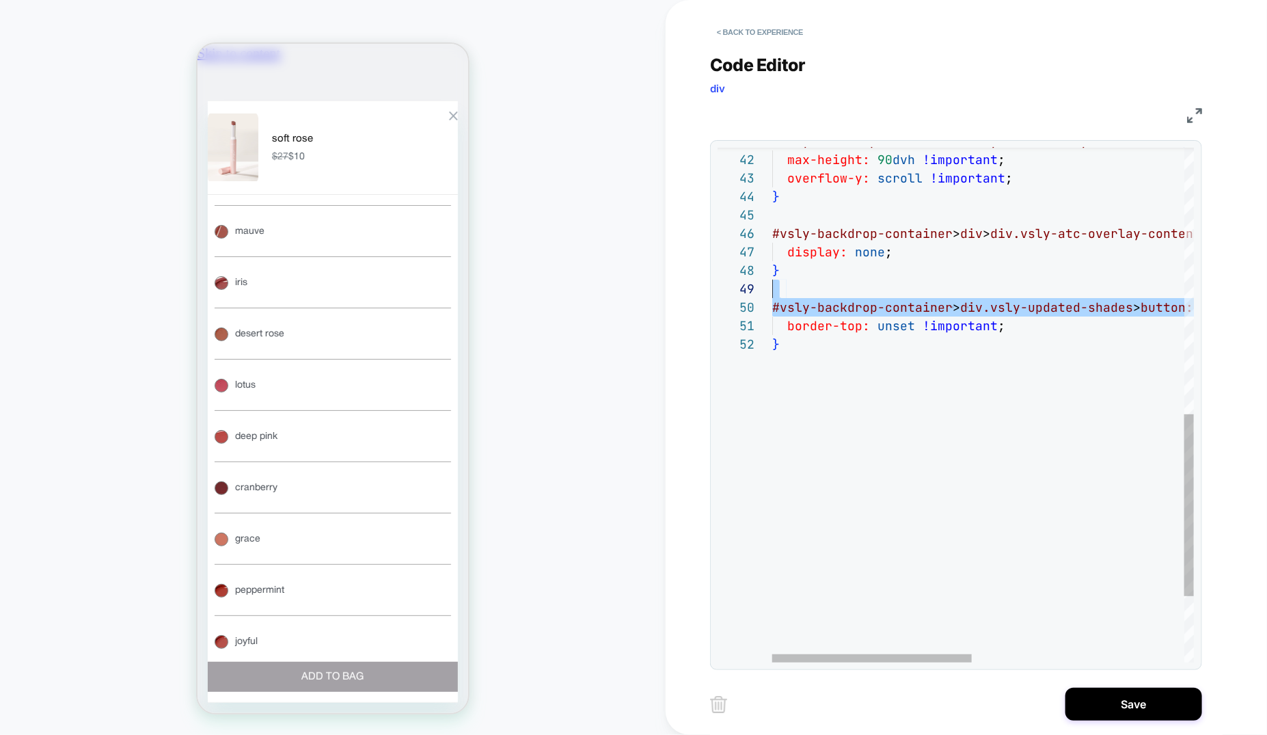
scroll to position [166, 0]
drag, startPoint x: 1027, startPoint y: 309, endPoint x: 715, endPoint y: 298, distance: 312.5
click at [772, 298] on div "#vsly-backdrop-container .vsly-atc-overlay-content:has ( .vsly-updated-shades )…" at bounding box center [1206, 122] width 868 height 1456
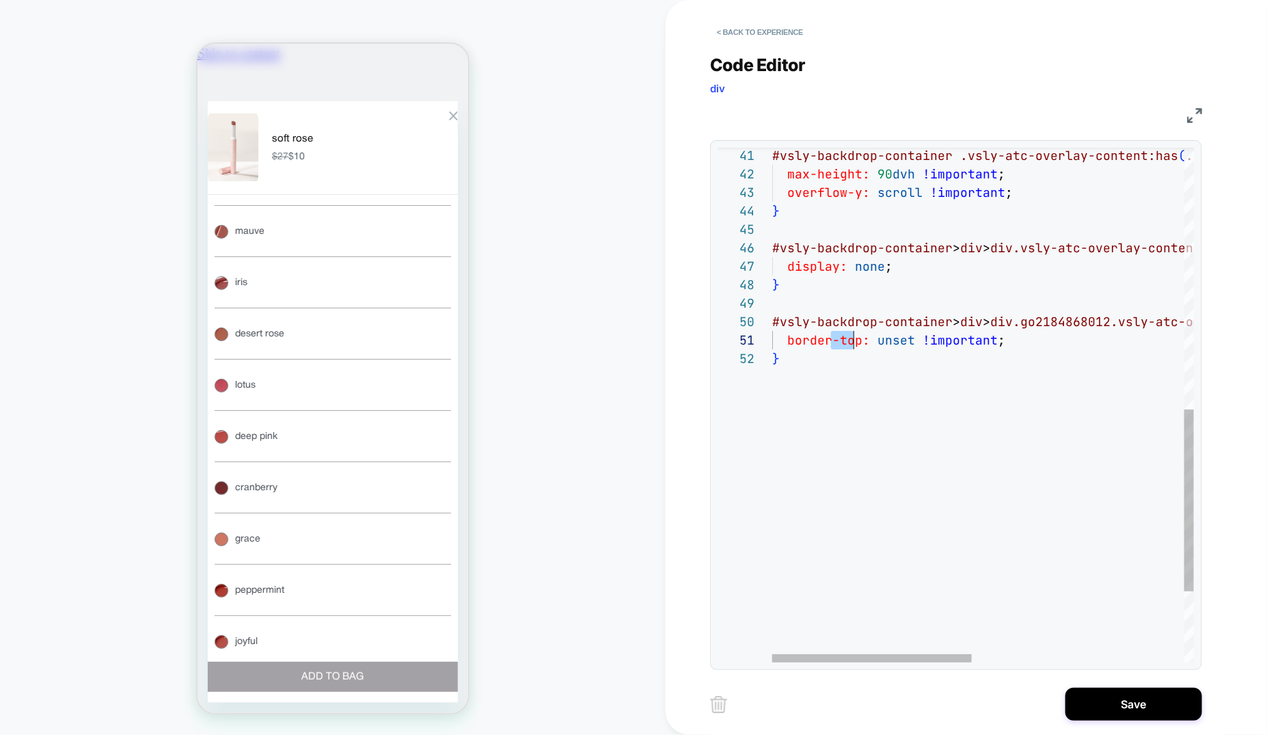
scroll to position [0, 89]
drag, startPoint x: 833, startPoint y: 338, endPoint x: 858, endPoint y: 339, distance: 25.3
click at [858, 339] on div "#vsly-backdrop-container .vsly-atc-overlay-content:has ( .vsly-updated-shades )…" at bounding box center [1206, 136] width 868 height 1456
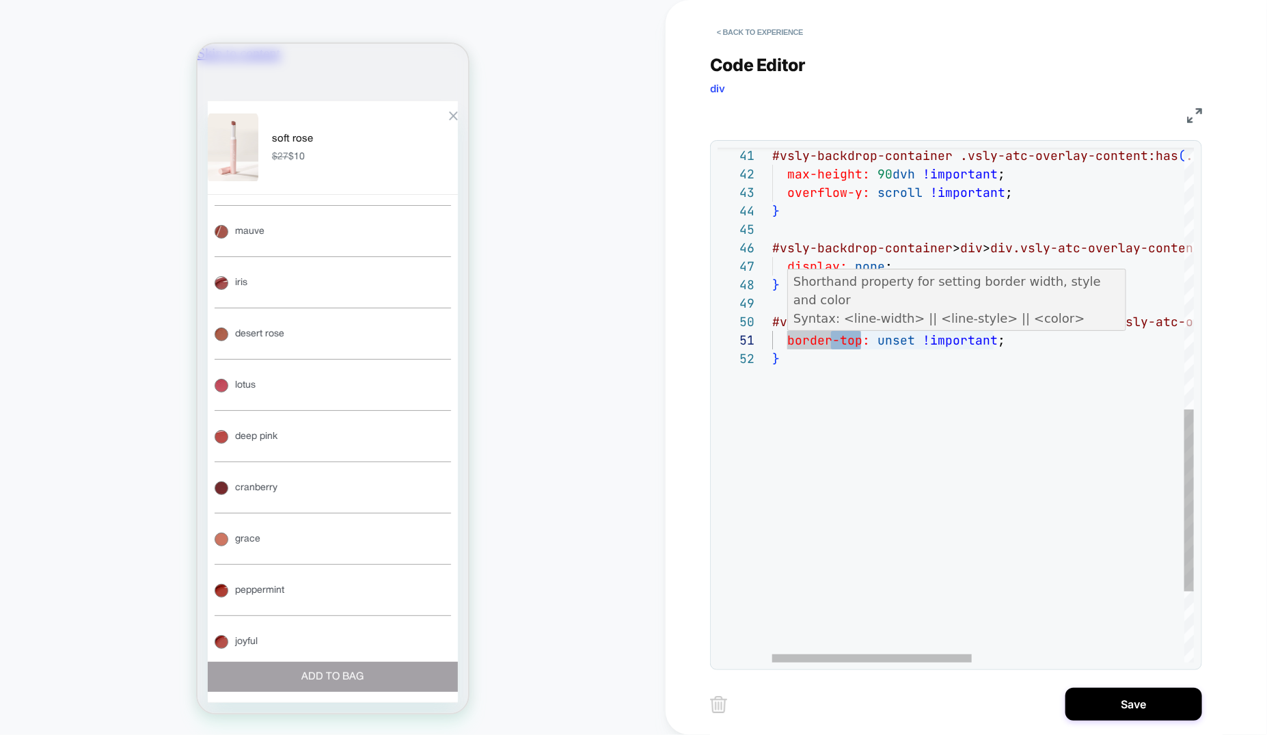
type textarea "**********"
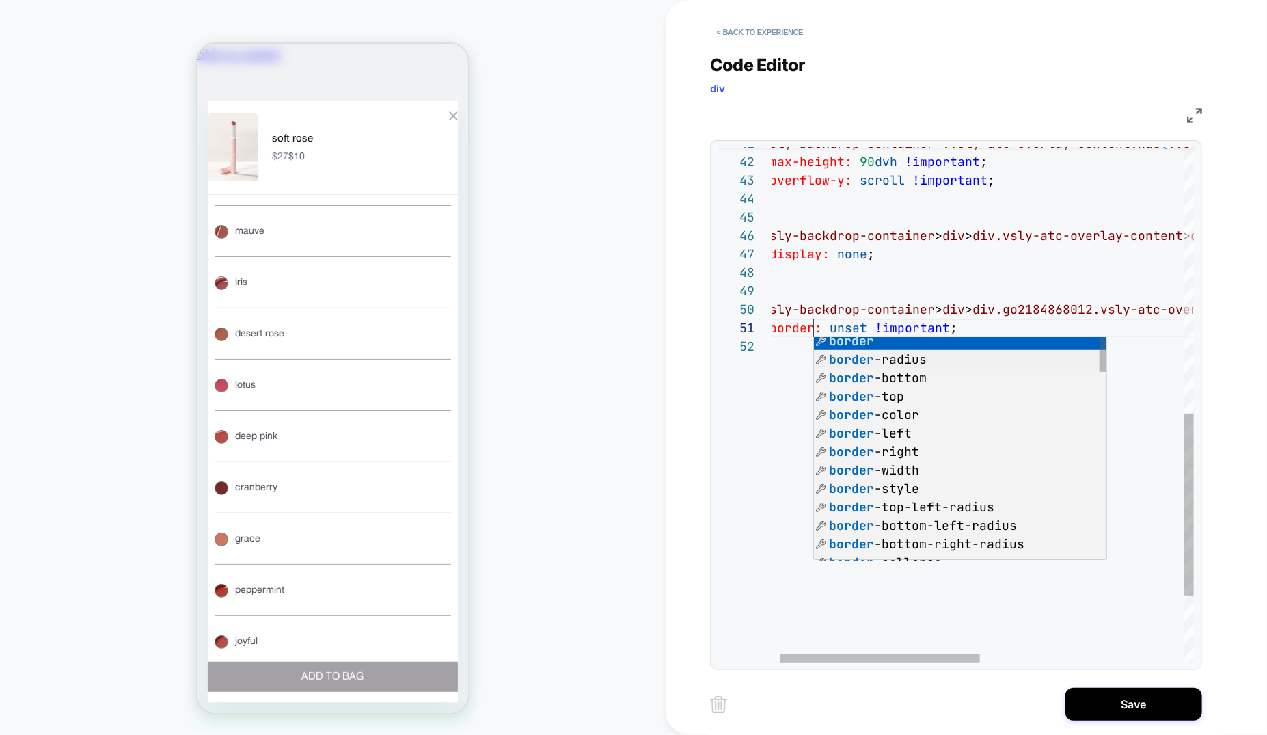
scroll to position [0, 241]
click at [783, 365] on div "#vsly-backdrop-container .vsly-atc-overlay-content:has ( .vsly-updated-shades )…" at bounding box center [1188, 124] width 868 height 1456
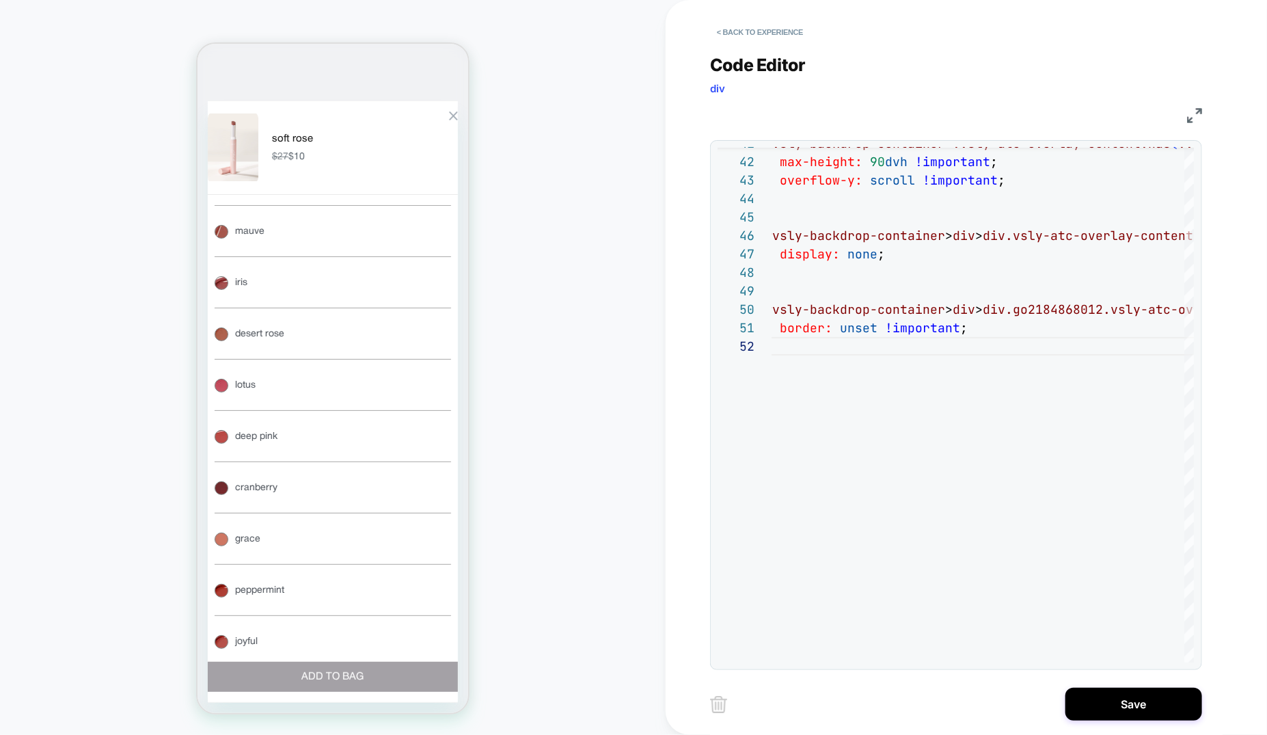
scroll to position [0, 0]
click at [448, 120] on div "Zoom Button" at bounding box center [453, 116] width 10 height 10
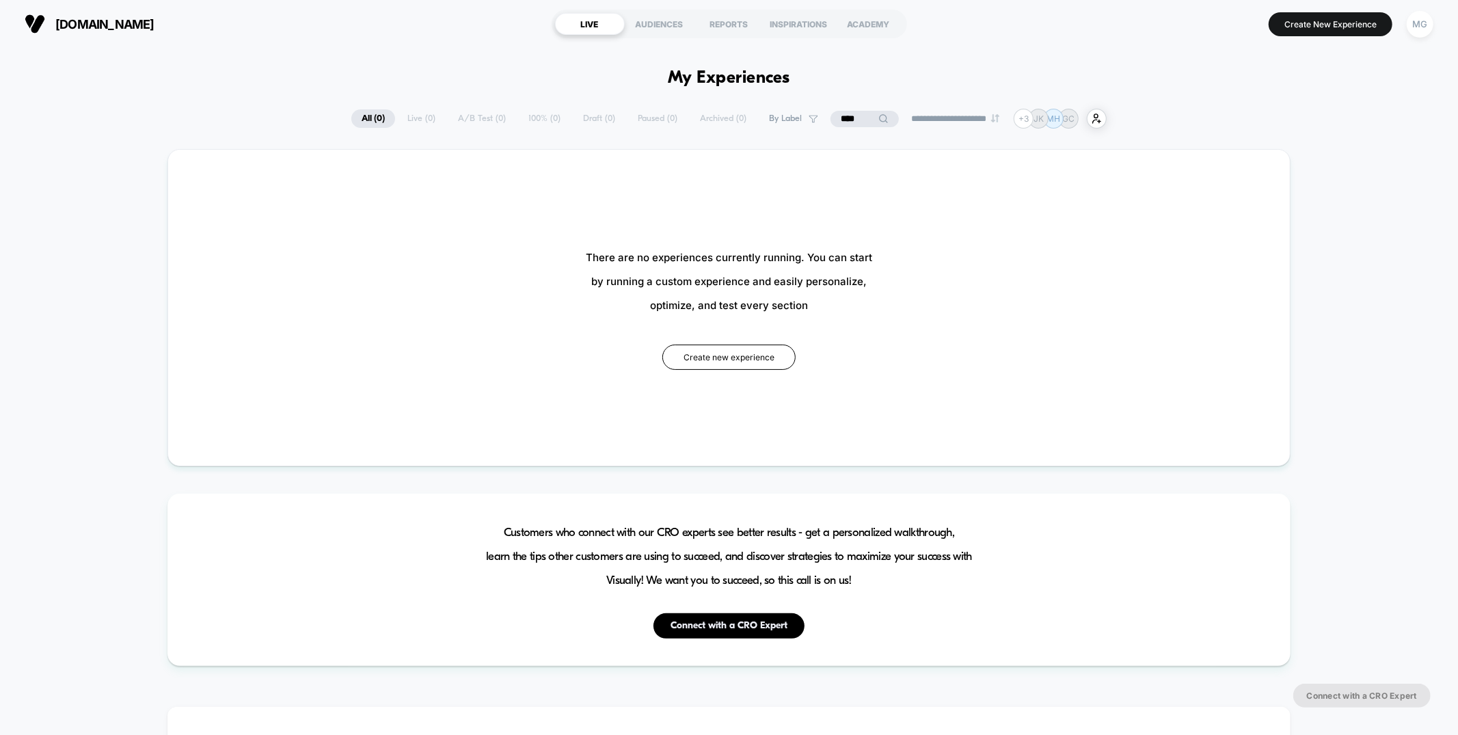
scroll to position [12, 0]
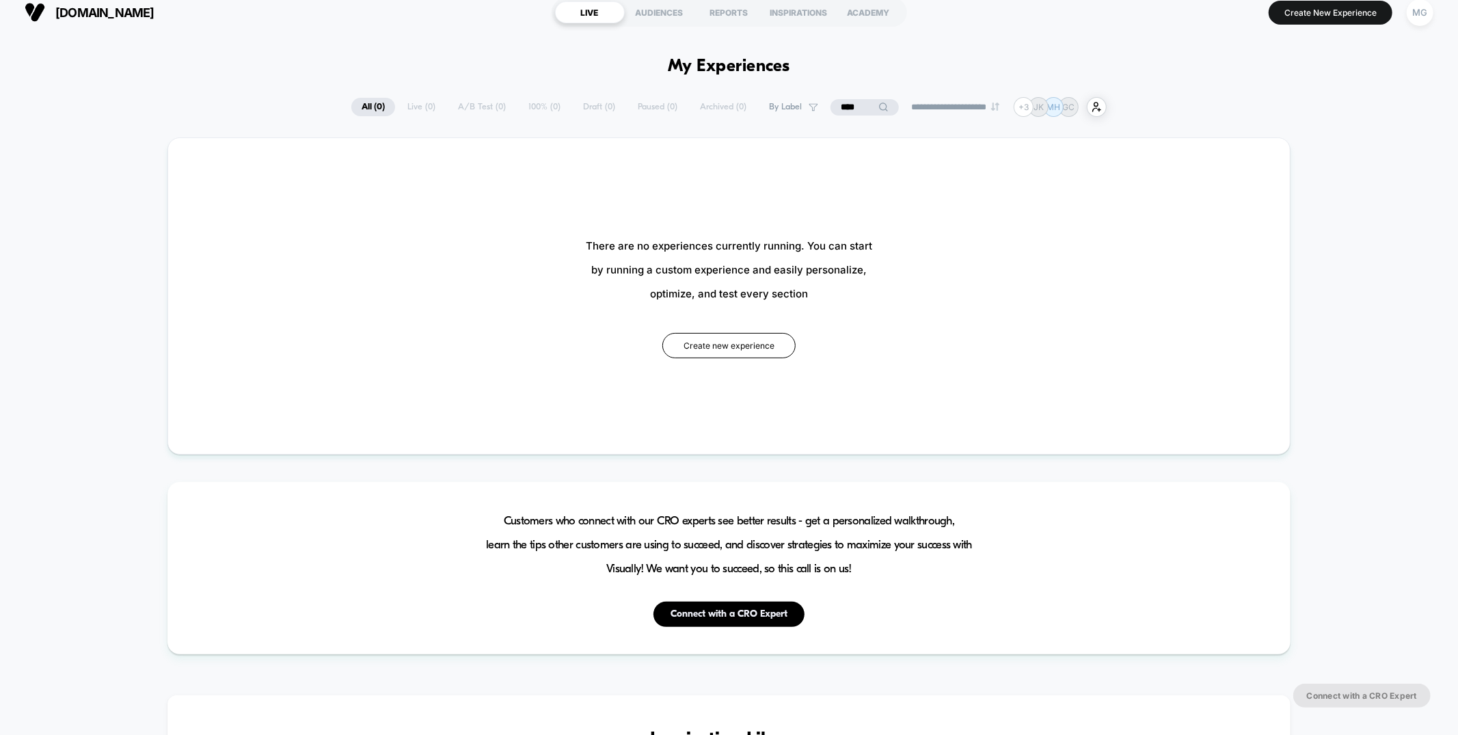
click at [851, 102] on input "****" at bounding box center [864, 107] width 68 height 16
click at [851, 102] on input "****" at bounding box center [864, 107] width 137 height 16
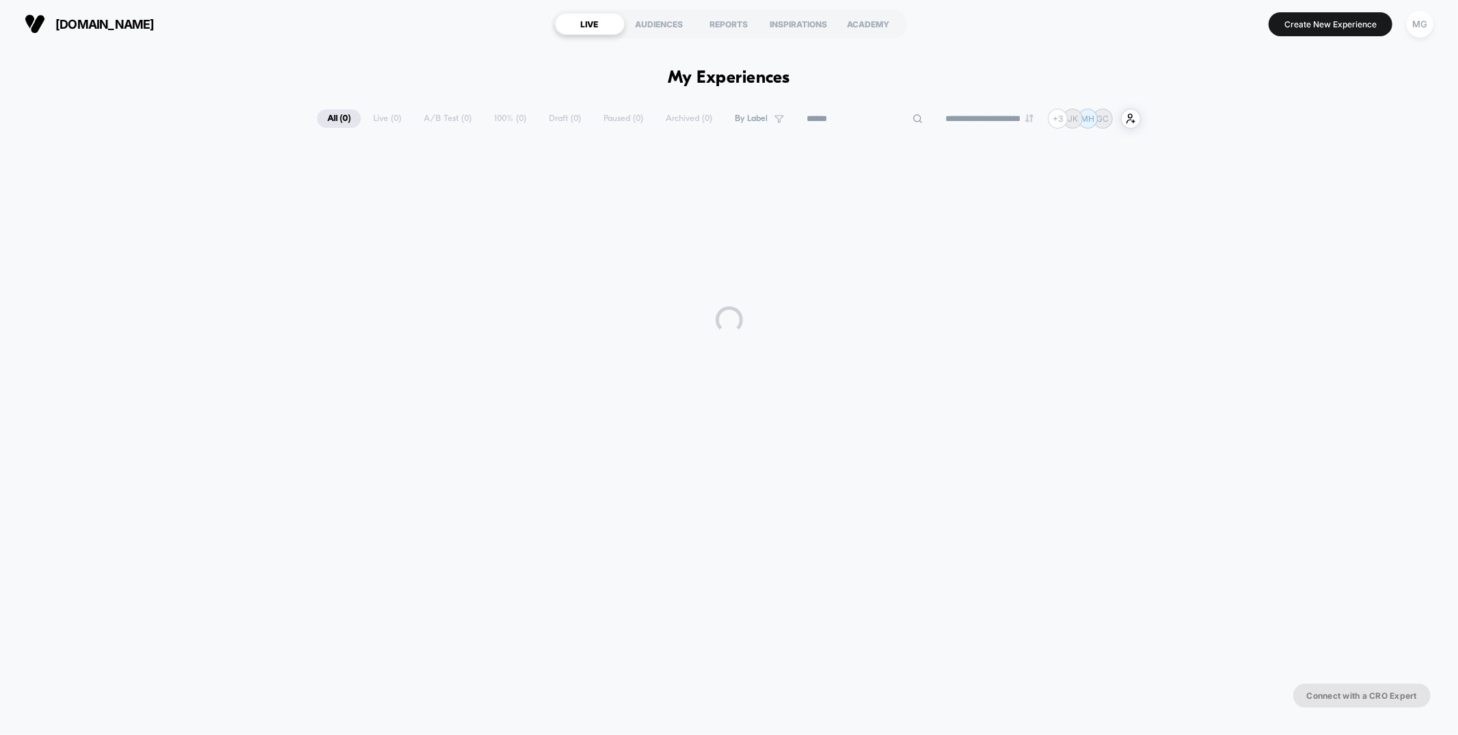
scroll to position [0, 0]
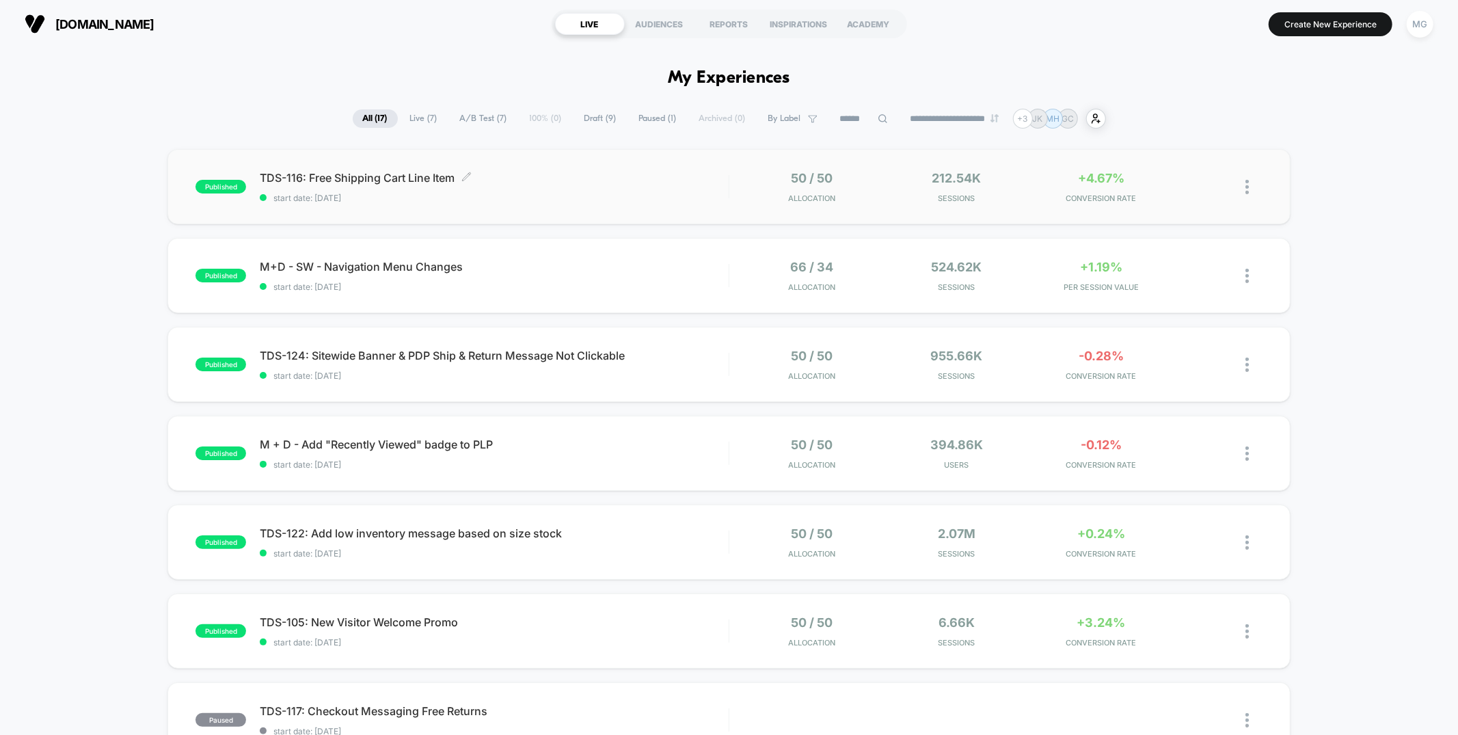
click at [658, 184] on div "TDS-116: Free Shipping Cart Line Item Click to edit experience details Click to…" at bounding box center [494, 187] width 468 height 32
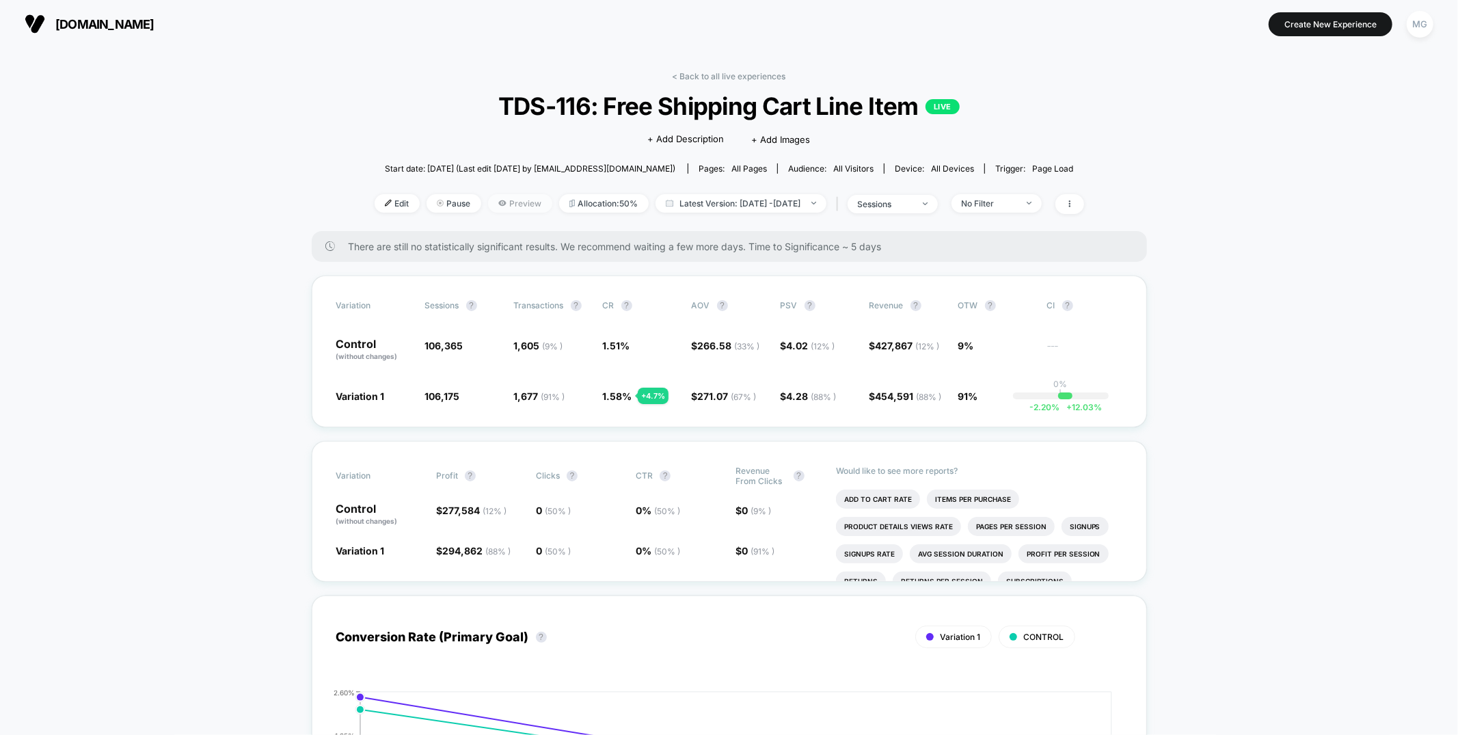
click at [488, 204] on span "Preview" at bounding box center [520, 203] width 64 height 18
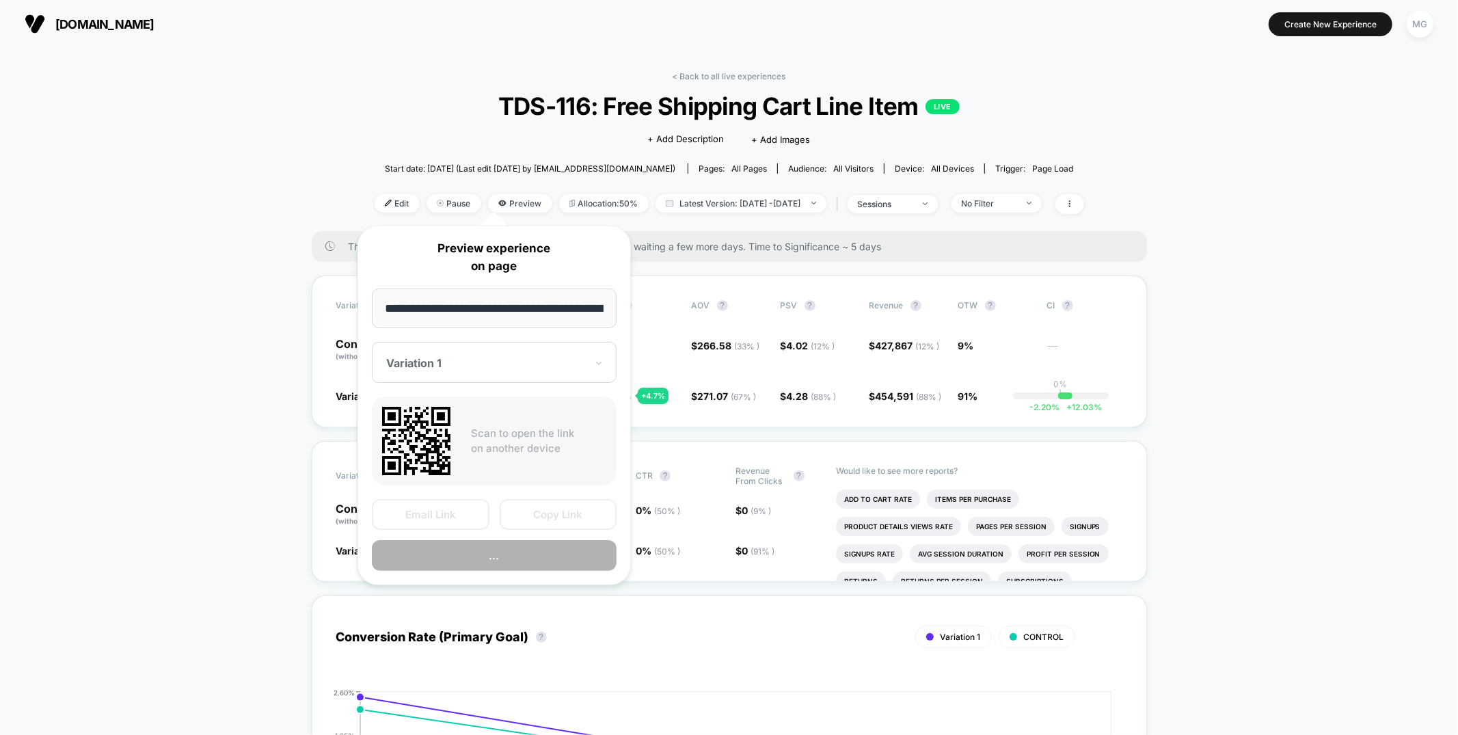
scroll to position [0, 89]
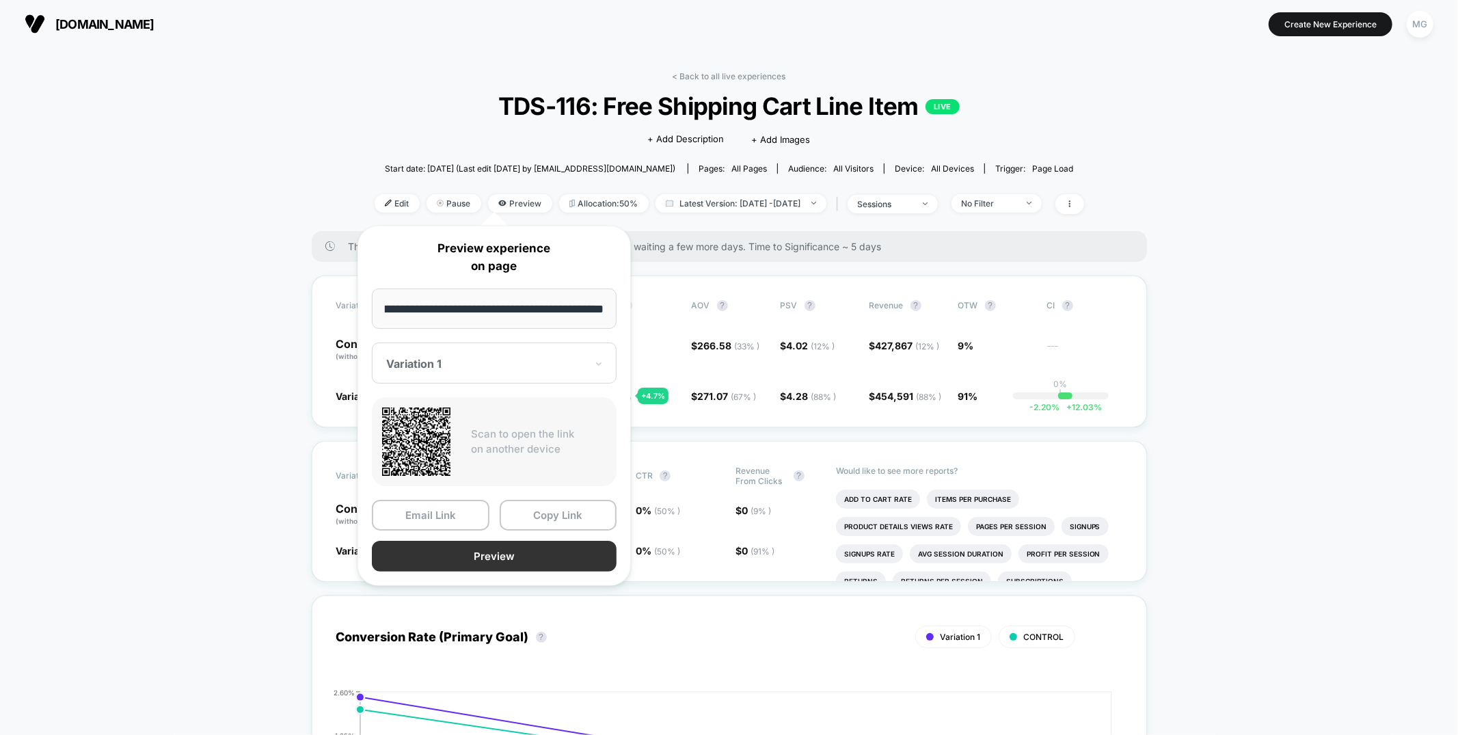
click at [532, 561] on button "Preview" at bounding box center [494, 556] width 245 height 31
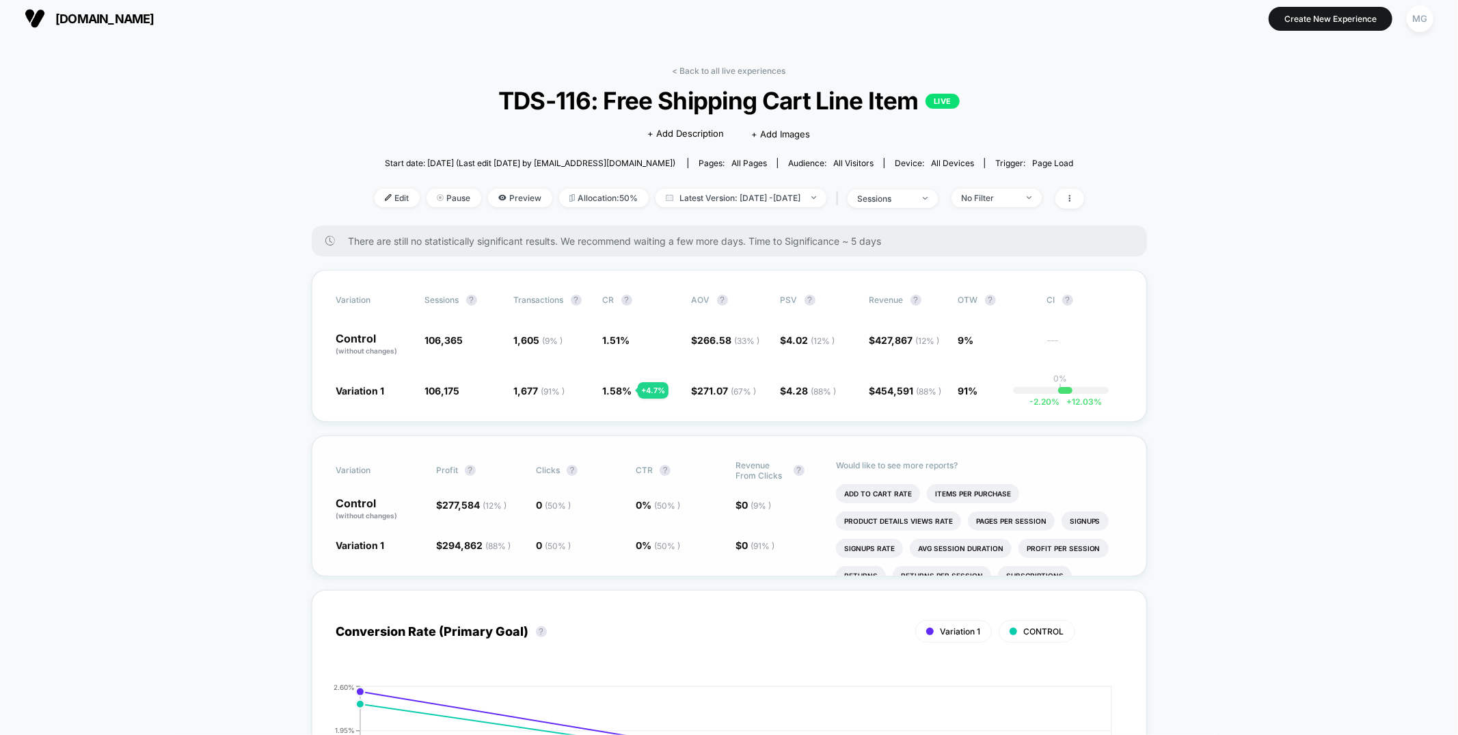
scroll to position [0, 0]
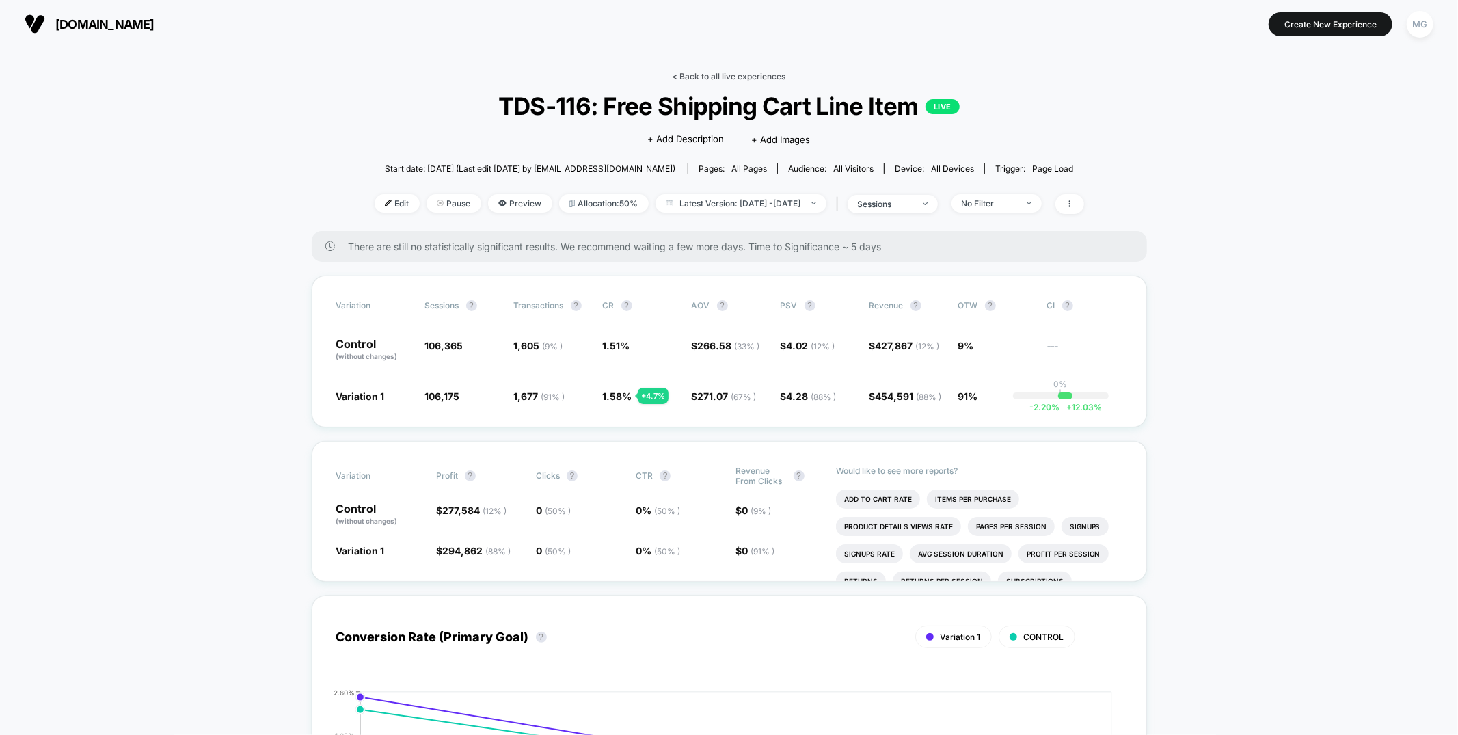
click at [735, 79] on link "< Back to all live experiences" at bounding box center [728, 76] width 113 height 10
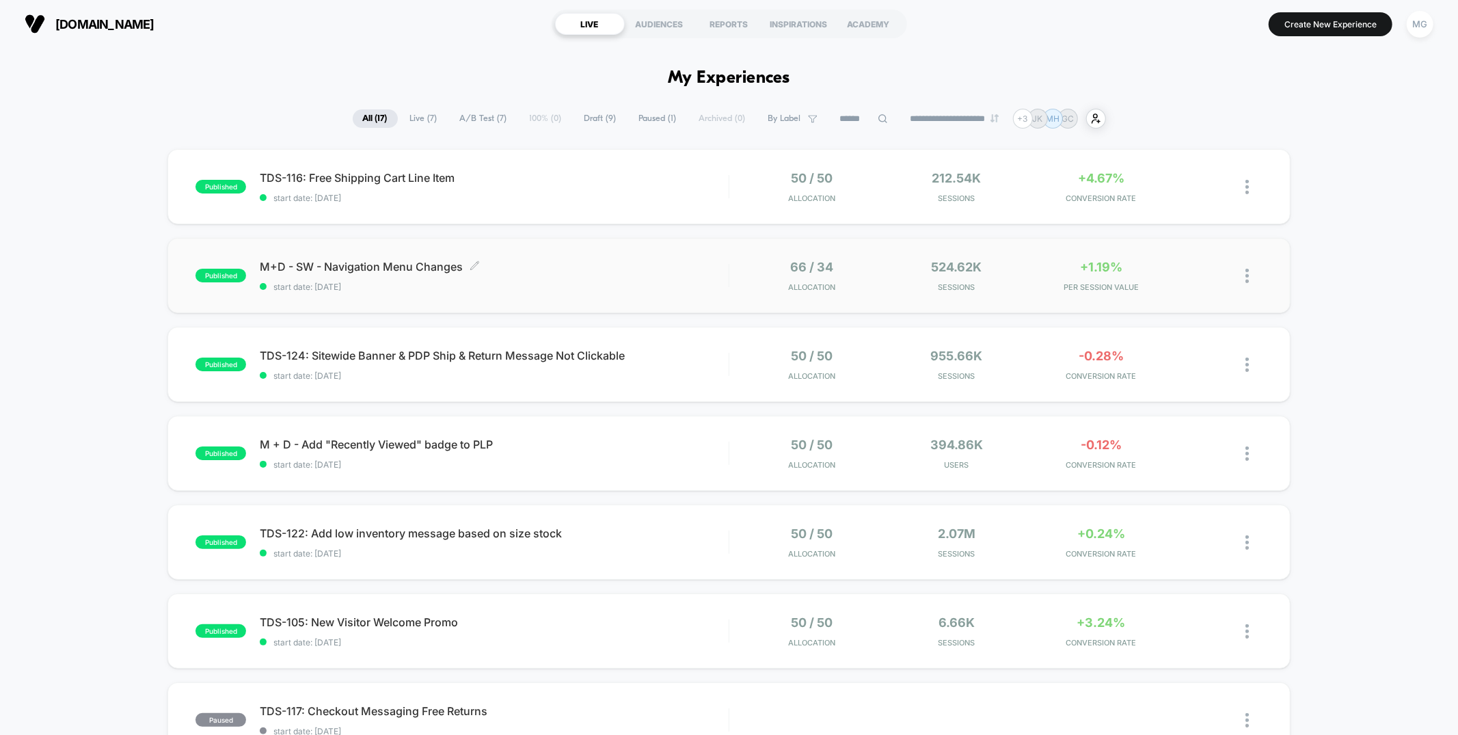
click at [666, 267] on span "M+D - SW - Navigation Menu Changes Click to edit experience details" at bounding box center [494, 267] width 468 height 14
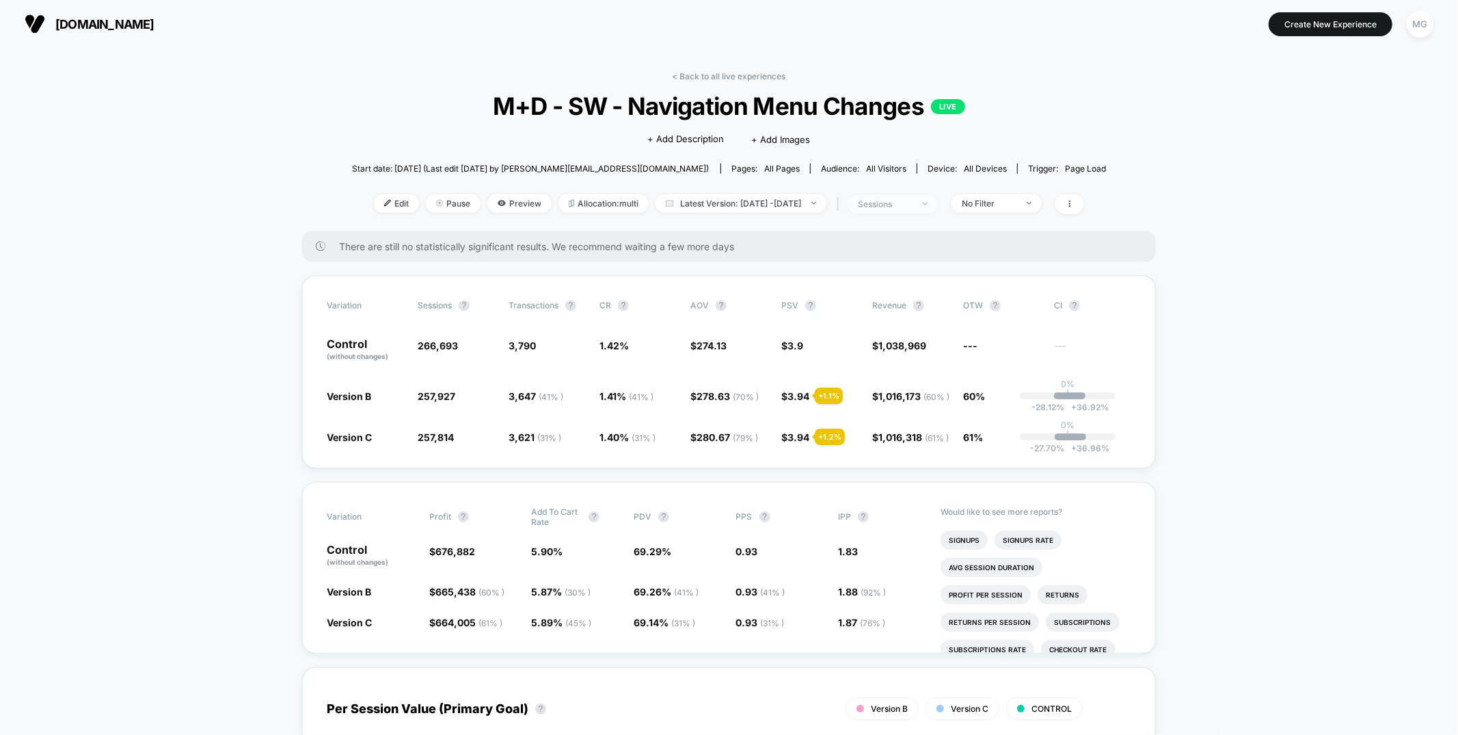
click at [912, 205] on div "sessions" at bounding box center [885, 204] width 55 height 10
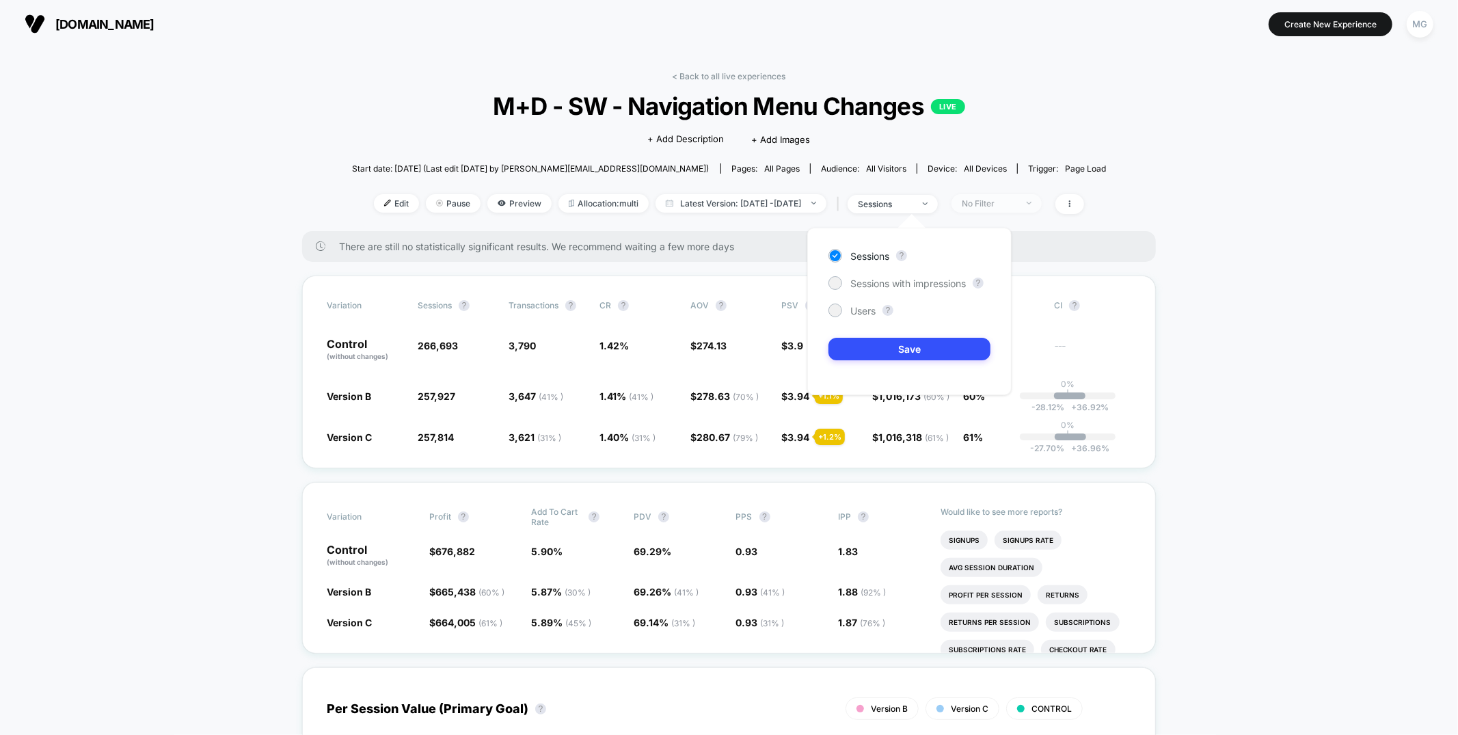
click at [1015, 204] on div "No Filter" at bounding box center [989, 203] width 55 height 10
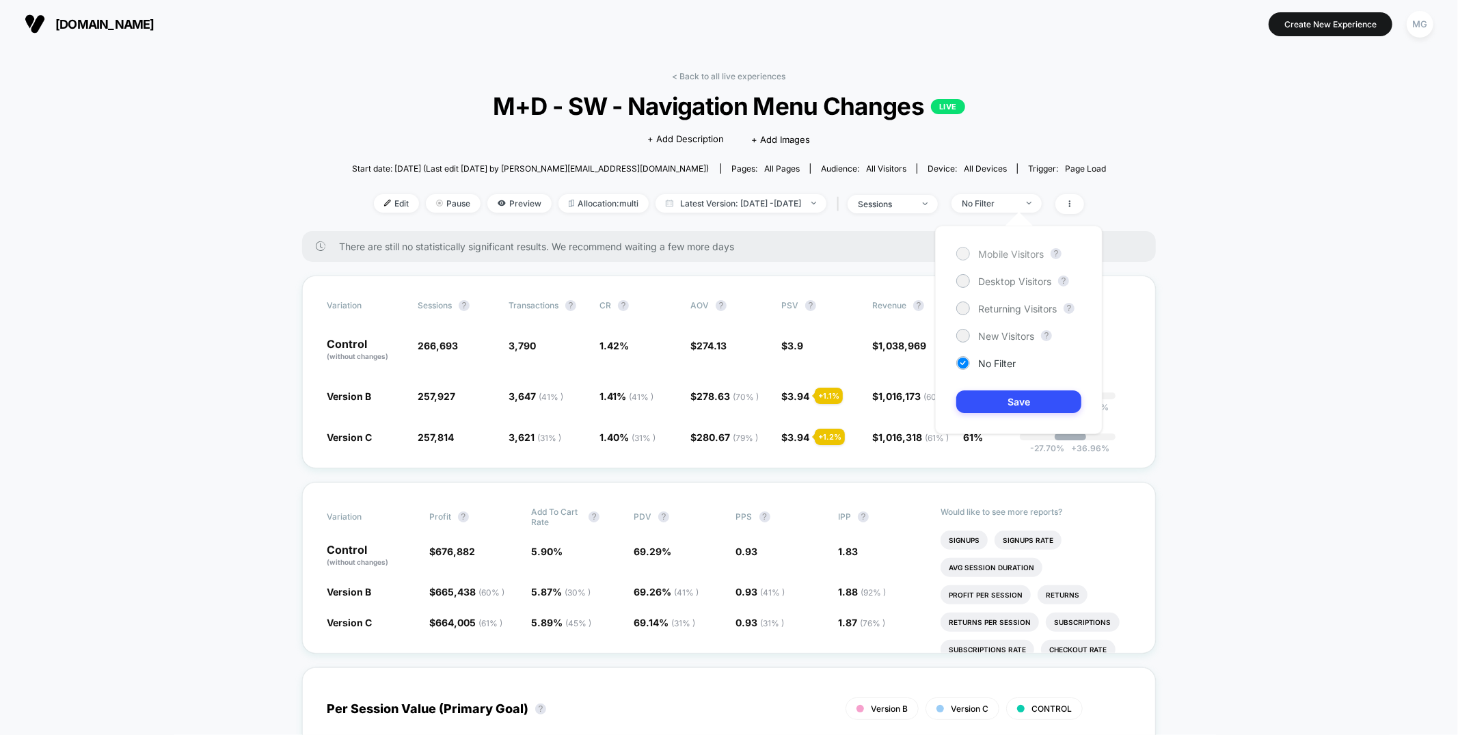
click at [995, 254] on span "Mobile Visitors" at bounding box center [1011, 254] width 66 height 12
click at [981, 404] on button "Save" at bounding box center [1018, 401] width 125 height 23
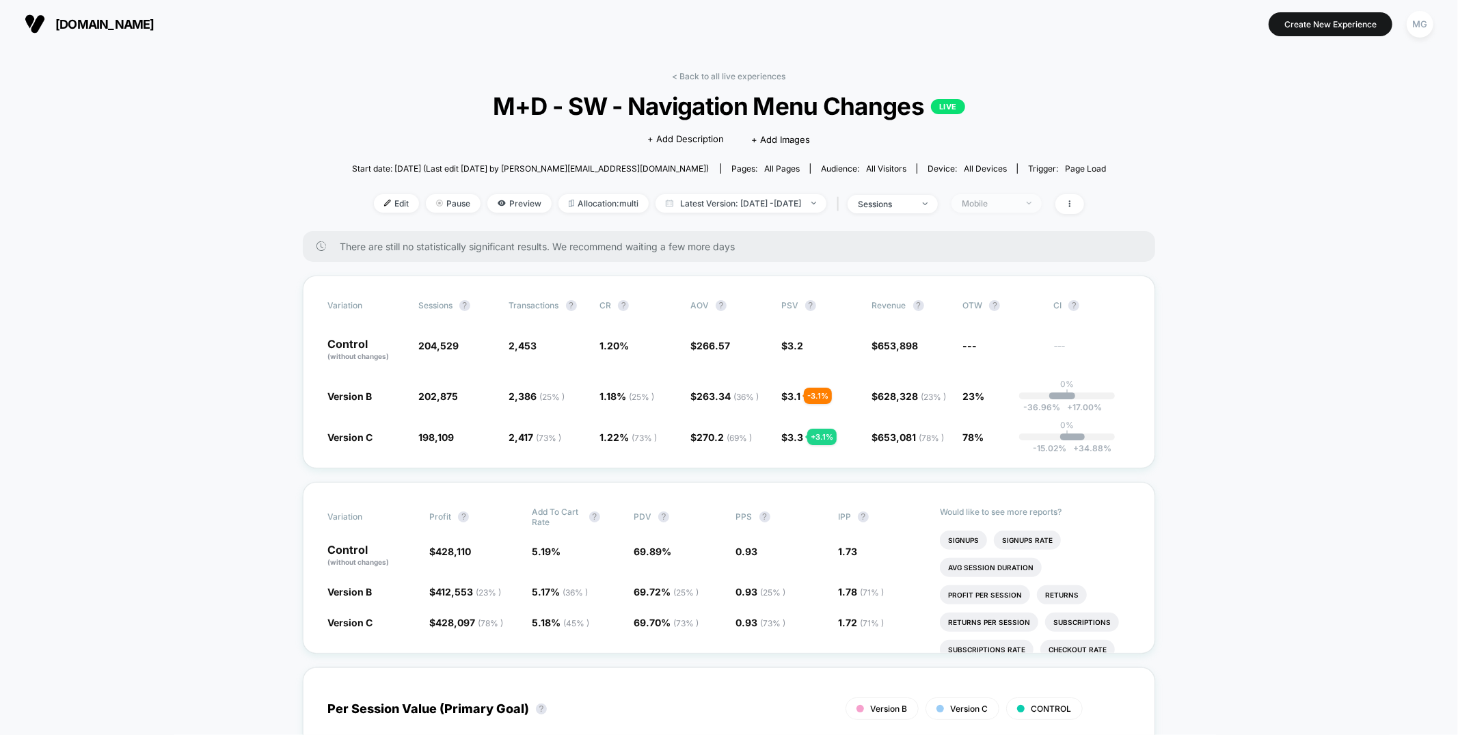
click at [1016, 202] on div "Mobile" at bounding box center [989, 203] width 55 height 10
click at [994, 286] on span "Desktop Visitors" at bounding box center [1014, 281] width 73 height 12
click at [1003, 401] on button "Save" at bounding box center [1018, 401] width 125 height 23
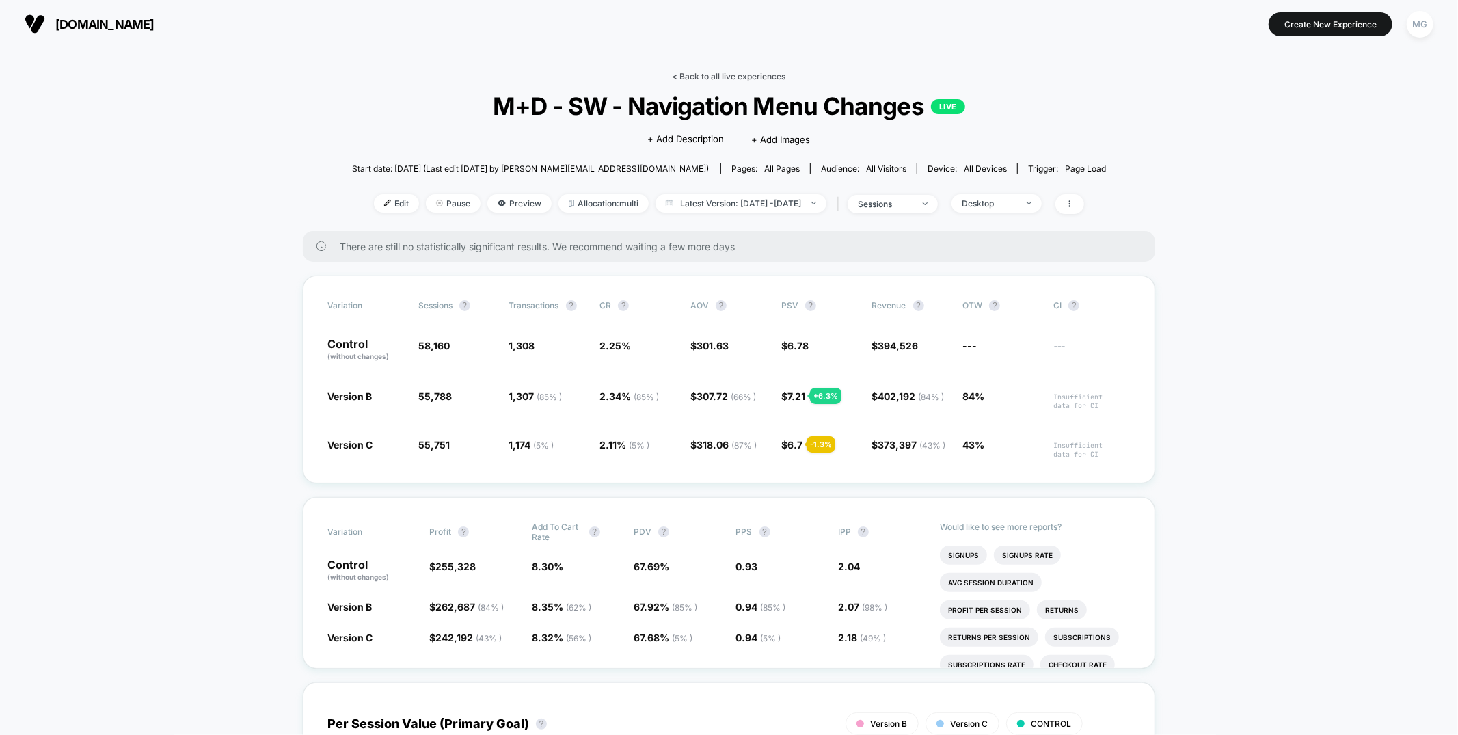
click at [726, 80] on link "< Back to all live experiences" at bounding box center [728, 76] width 113 height 10
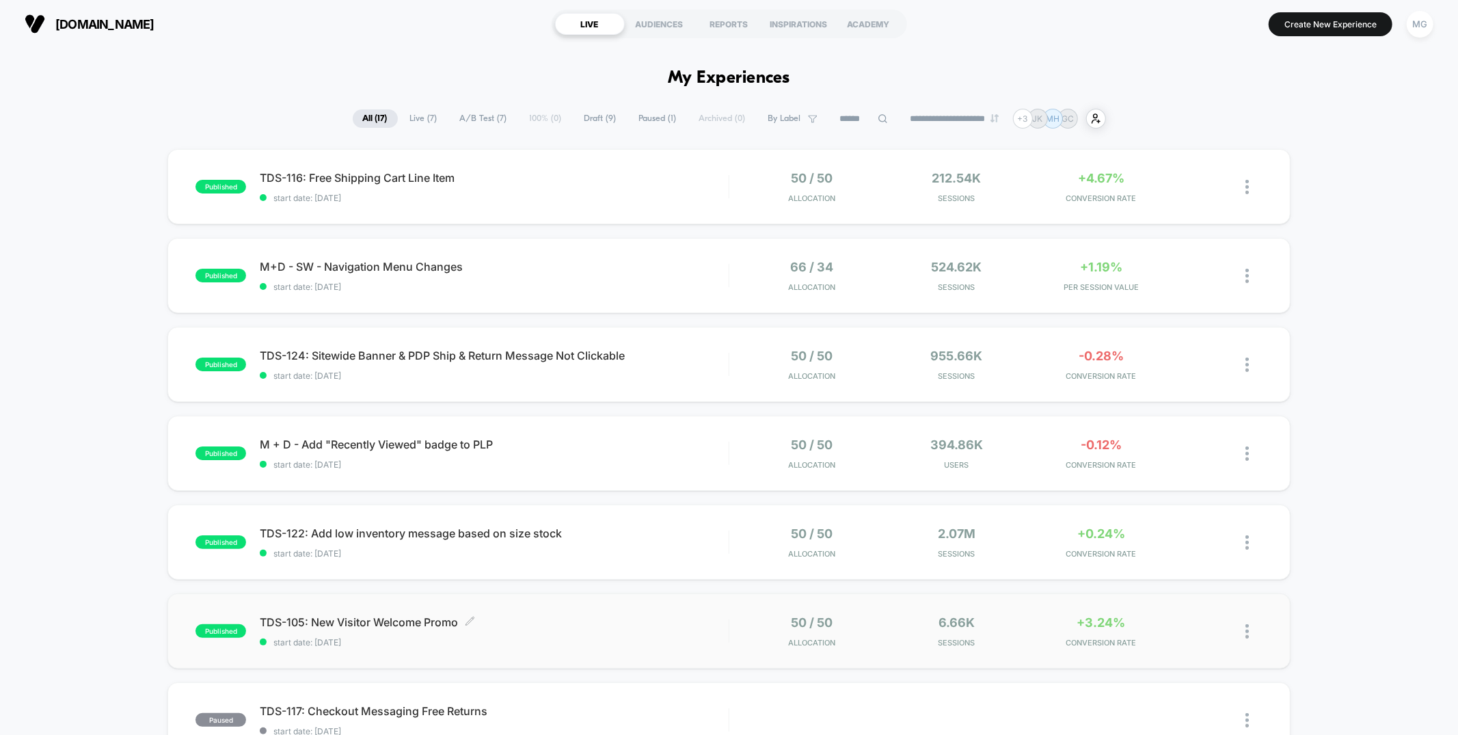
click at [676, 619] on span "TDS-105: New Visitor Welcome Promo Click to edit experience details" at bounding box center [494, 622] width 468 height 14
